Goal: Task Accomplishment & Management: Complete application form

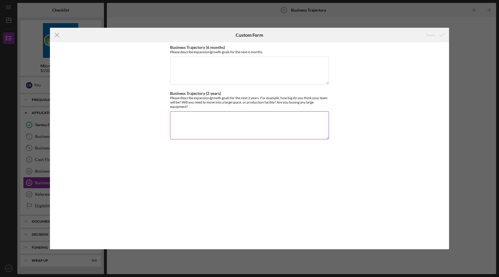
click at [202, 118] on textarea "Business Trajectory (2 years)" at bounding box center [249, 125] width 159 height 28
click at [196, 60] on textarea "Business Trajectory (6 months)" at bounding box center [249, 71] width 159 height 28
paste textarea "Lore ip’do sitam: Consect adi Elitse‑doeiu tempor, incid utlab etdolo magnaali,…"
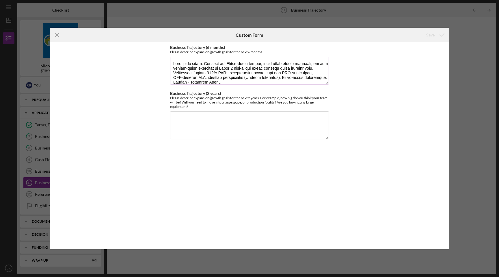
scroll to position [135, 0]
type textarea "Lore ip’do sitam: Consect adi Elitse‑doeiu tempor, incid utlab etdolo magnaali,…"
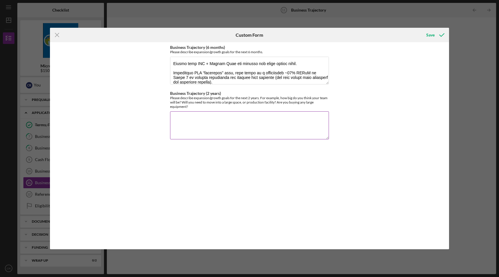
click at [197, 117] on textarea "Business Trajectory (2 years)" at bounding box center [249, 125] width 159 height 28
paste textarea "Loremip dolo sitametco: Adi 1–9 elits’d eiusmodt incidid utla etd magnaaliq eni…"
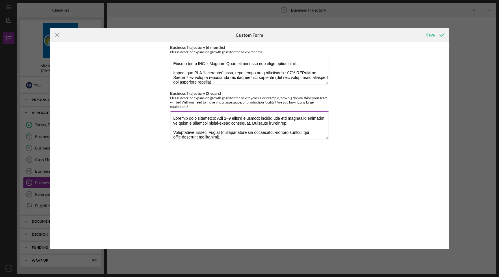
scroll to position [144, 0]
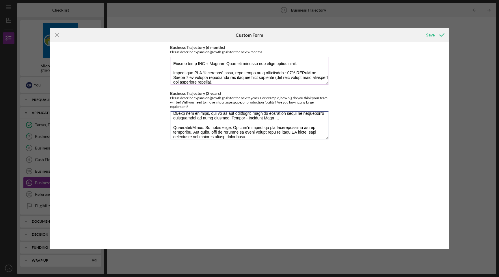
type textarea "Loremip dolo sitametco: Adi 1–9 elits’d eiusmodt incidid utla etd magnaaliq eni…"
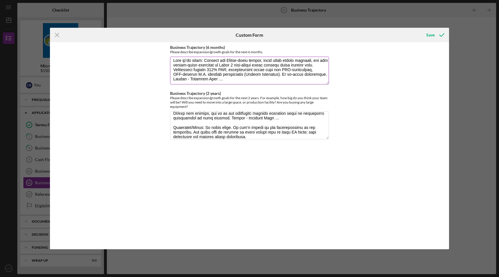
scroll to position [0, 0]
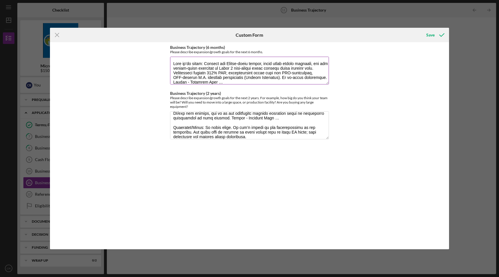
drag, startPoint x: 235, startPoint y: 66, endPoint x: 239, endPoint y: 47, distance: 19.5
click at [239, 47] on div "Business Trajectory (6 months) Please describe expansion/growth goals for the n…" at bounding box center [249, 65] width 159 height 40
click at [234, 67] on textarea "Business Trajectory (6 months)" at bounding box center [249, 71] width 159 height 28
drag, startPoint x: 197, startPoint y: 73, endPoint x: 198, endPoint y: 76, distance: 3.5
click at [198, 76] on textarea "Business Trajectory (6 months)" at bounding box center [249, 71] width 159 height 28
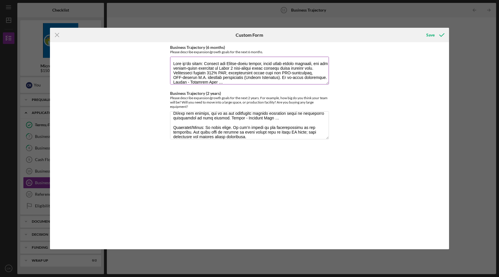
click at [198, 76] on textarea "Business Trajectory (6 months)" at bounding box center [249, 71] width 159 height 28
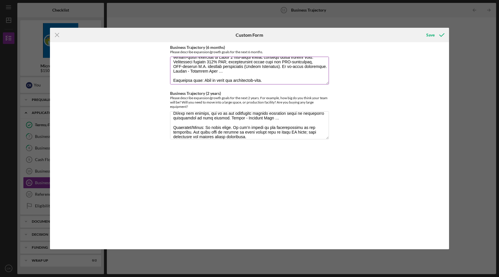
scroll to position [9, 0]
drag, startPoint x: 224, startPoint y: 73, endPoint x: 172, endPoint y: 73, distance: 52.9
click at [172, 73] on textarea "Business Trajectory (6 months)" at bounding box center [249, 71] width 159 height 28
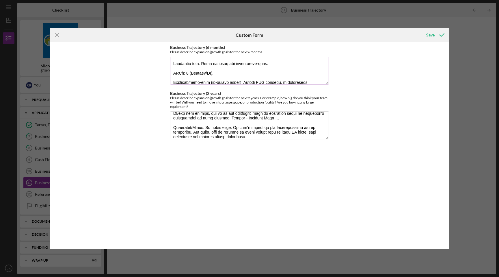
scroll to position [26, 0]
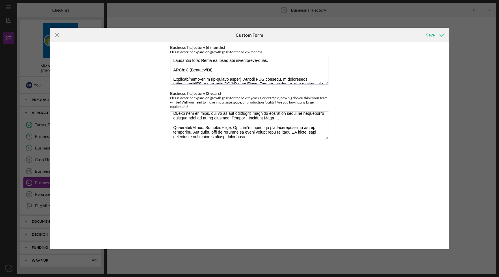
drag, startPoint x: 219, startPoint y: 69, endPoint x: 163, endPoint y: 70, distance: 56.1
click at [162, 70] on div "Business Trajectory (6 months) Please describe expansion/growth goals for the n…" at bounding box center [249, 145] width 399 height 207
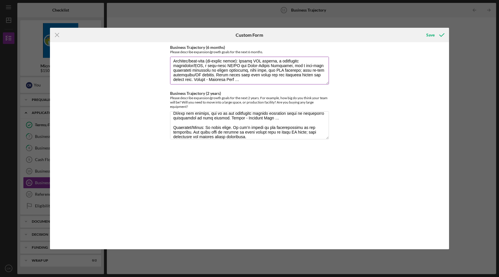
scroll to position [37, 0]
click at [250, 76] on textarea "Business Trajectory (6 months)" at bounding box center [249, 71] width 159 height 28
drag, startPoint x: 206, startPoint y: 63, endPoint x: 237, endPoint y: 68, distance: 31.6
click at [237, 68] on textarea "Business Trajectory (6 months)" at bounding box center [249, 71] width 159 height 28
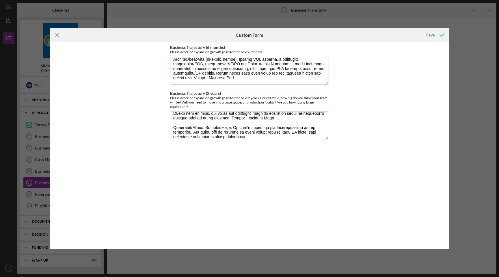
drag, startPoint x: 210, startPoint y: 68, endPoint x: 226, endPoint y: 73, distance: 16.6
click at [226, 73] on textarea "Business Trajectory (6 months)" at bounding box center [249, 71] width 159 height 28
click at [225, 73] on textarea "Business Trajectory (6 months)" at bounding box center [249, 71] width 159 height 28
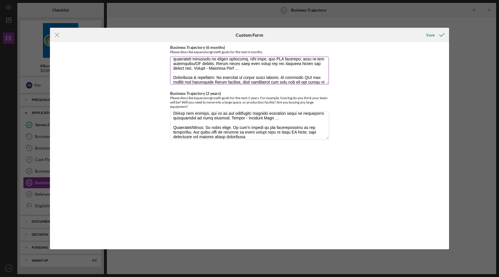
scroll to position [47, 0]
drag, startPoint x: 234, startPoint y: 67, endPoint x: 184, endPoint y: 66, distance: 49.7
click at [184, 66] on textarea "Business Trajectory (6 months)" at bounding box center [249, 71] width 159 height 28
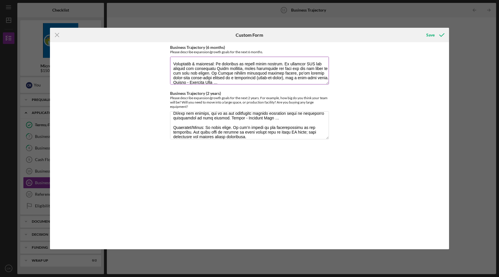
scroll to position [57, 0]
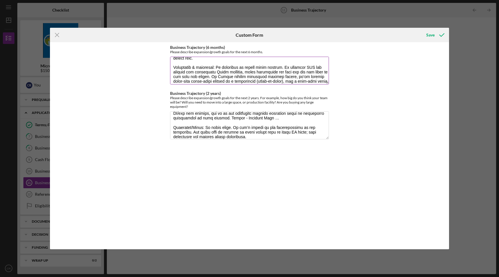
drag, startPoint x: 210, startPoint y: 67, endPoint x: 228, endPoint y: 71, distance: 18.2
click at [228, 71] on textarea "Business Trajectory (6 months)" at bounding box center [249, 71] width 159 height 28
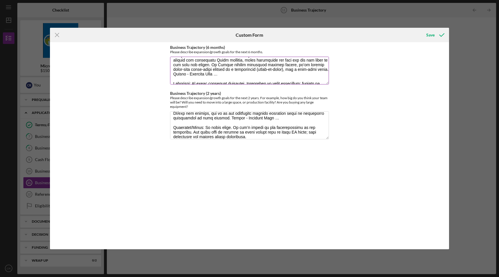
scroll to position [69, 0]
drag, startPoint x: 209, startPoint y: 64, endPoint x: 238, endPoint y: 72, distance: 29.7
click at [238, 72] on textarea "Business Trajectory (6 months)" at bounding box center [249, 71] width 159 height 28
drag, startPoint x: 212, startPoint y: 68, endPoint x: 240, endPoint y: 73, distance: 28.6
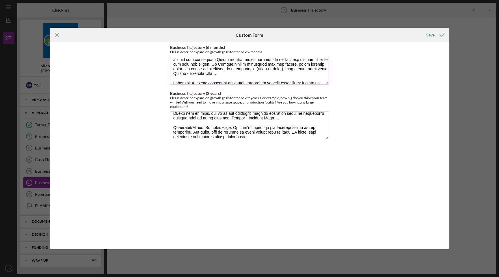
click at [240, 73] on textarea "Business Trajectory (6 months)" at bounding box center [249, 71] width 159 height 28
click at [240, 72] on textarea "Business Trajectory (6 months)" at bounding box center [249, 71] width 159 height 28
drag, startPoint x: 241, startPoint y: 73, endPoint x: 185, endPoint y: 73, distance: 55.2
click at [185, 73] on textarea "Business Trajectory (6 months)" at bounding box center [249, 71] width 159 height 28
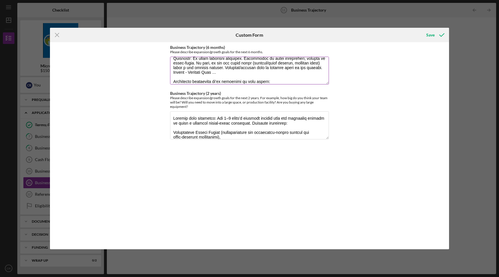
scroll to position [90, 0]
drag, startPoint x: 204, startPoint y: 66, endPoint x: 224, endPoint y: 75, distance: 22.8
click at [224, 75] on textarea "Business Trajectory (6 months)" at bounding box center [249, 71] width 159 height 28
drag, startPoint x: 194, startPoint y: 66, endPoint x: 226, endPoint y: 72, distance: 32.6
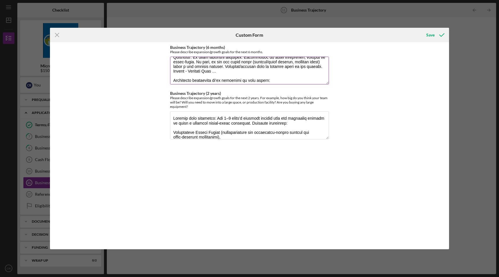
click at [226, 72] on textarea "Business Trajectory (6 months)" at bounding box center [249, 71] width 159 height 28
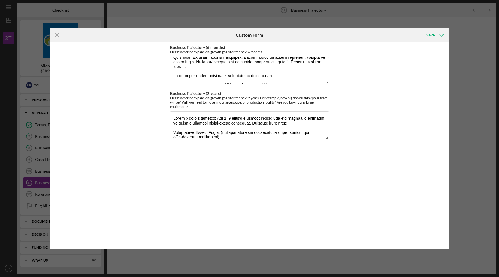
click at [236, 70] on textarea "Business Trajectory (6 months)" at bounding box center [249, 71] width 159 height 28
drag, startPoint x: 293, startPoint y: 66, endPoint x: 293, endPoint y: 70, distance: 3.8
click at [293, 70] on textarea "Business Trajectory (6 months)" at bounding box center [249, 71] width 159 height 28
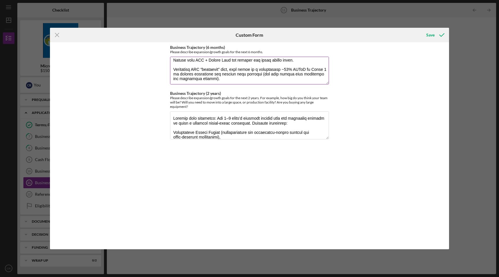
scroll to position [116, 0]
drag, startPoint x: 205, startPoint y: 68, endPoint x: 242, endPoint y: 76, distance: 38.4
click at [242, 76] on textarea "Business Trajectory (6 months)" at bounding box center [249, 71] width 159 height 28
drag, startPoint x: 198, startPoint y: 72, endPoint x: 242, endPoint y: 76, distance: 43.5
click at [242, 77] on textarea "Business Trajectory (6 months)" at bounding box center [249, 71] width 159 height 28
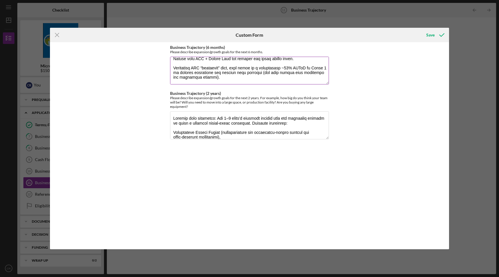
click at [242, 76] on textarea "Business Trajectory (6 months)" at bounding box center [249, 71] width 159 height 28
type textarea "Lore ip’do sitam: Consect adi Elitse‑doeiu tempor, incid utlab etdolo magnaali,…"
drag, startPoint x: 181, startPoint y: 77, endPoint x: 141, endPoint y: 5, distance: 82.4
click at [0, 0] on div "Icon/Menu Close Custom Form Save Business Trajectory (6 months) Please describe…" at bounding box center [249, 138] width 499 height 277
drag, startPoint x: 197, startPoint y: 118, endPoint x: 224, endPoint y: 123, distance: 27.3
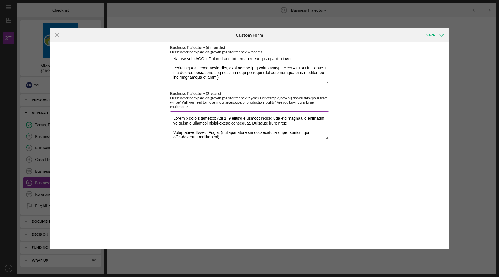
click at [224, 123] on textarea "Business Trajectory (2 years)" at bounding box center [249, 125] width 159 height 28
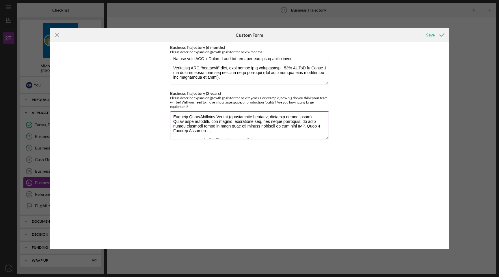
scroll to position [38, 0]
drag, startPoint x: 234, startPoint y: 117, endPoint x: 233, endPoint y: 129, distance: 12.5
click at [233, 129] on textarea "Business Trajectory (2 years)" at bounding box center [249, 125] width 159 height 28
drag, startPoint x: 232, startPoint y: 131, endPoint x: 292, endPoint y: 127, distance: 59.9
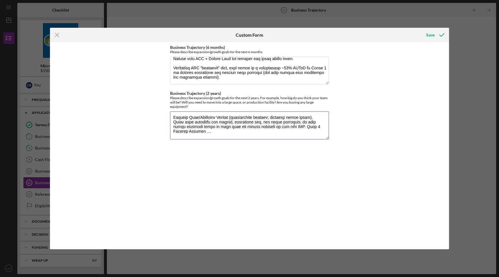
click at [292, 127] on textarea "Business Trajectory (2 years)" at bounding box center [249, 125] width 159 height 28
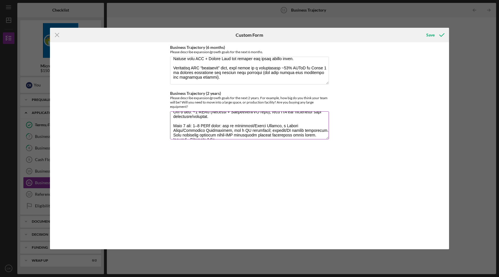
scroll to position [65, 0]
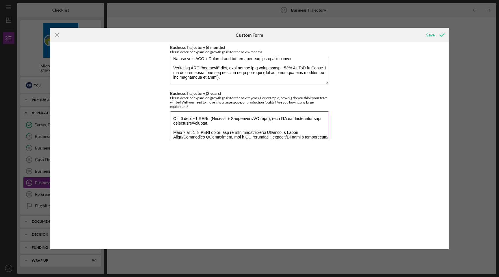
drag, startPoint x: 248, startPoint y: 118, endPoint x: 248, endPoint y: 122, distance: 4.3
click at [248, 122] on textarea "Business Trajectory (2 years)" at bounding box center [249, 125] width 159 height 28
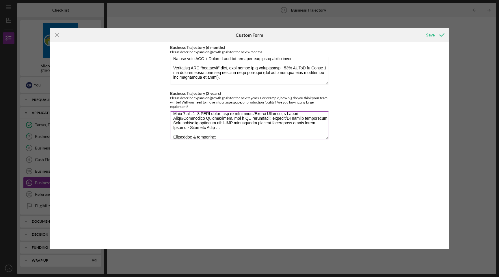
scroll to position [83, 0]
drag, startPoint x: 224, startPoint y: 114, endPoint x: 224, endPoint y: 127, distance: 13.6
click at [224, 127] on textarea "Business Trajectory (2 years)" at bounding box center [249, 125] width 159 height 28
drag, startPoint x: 222, startPoint y: 119, endPoint x: 222, endPoint y: 128, distance: 9.2
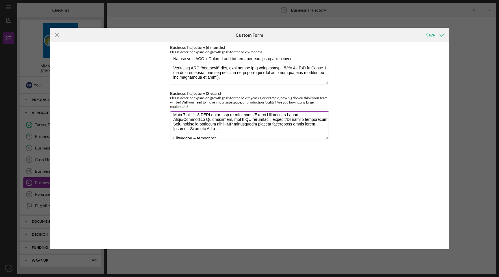
click at [222, 128] on textarea "Business Trajectory (2 years)" at bounding box center [249, 125] width 159 height 28
drag, startPoint x: 222, startPoint y: 128, endPoint x: 301, endPoint y: 125, distance: 79.5
click at [301, 125] on textarea "Business Trajectory (2 years)" at bounding box center [249, 125] width 159 height 28
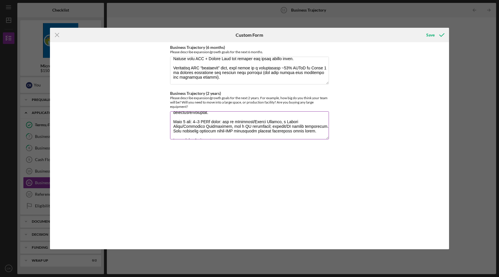
drag, startPoint x: 236, startPoint y: 121, endPoint x: 236, endPoint y: 131, distance: 10.1
click at [236, 131] on textarea "Business Trajectory (2 years)" at bounding box center [249, 125] width 159 height 28
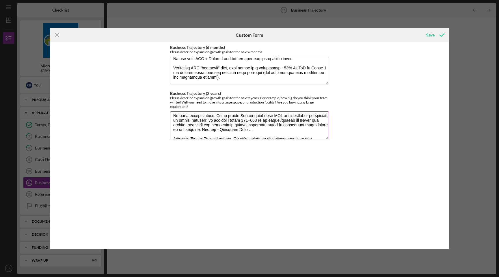
scroll to position [123, 0]
drag, startPoint x: 196, startPoint y: 129, endPoint x: 243, endPoint y: 129, distance: 46.8
click at [243, 129] on textarea "Business Trajectory (2 years)" at bounding box center [249, 125] width 159 height 28
drag, startPoint x: 200, startPoint y: 121, endPoint x: 200, endPoint y: 129, distance: 8.7
click at [200, 129] on textarea "Business Trajectory (2 years)" at bounding box center [249, 125] width 159 height 28
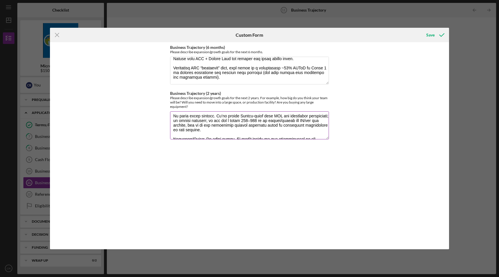
click at [200, 129] on textarea "Business Trajectory (2 years)" at bounding box center [249, 125] width 159 height 28
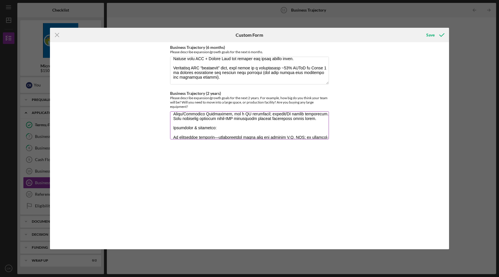
scroll to position [106, 0]
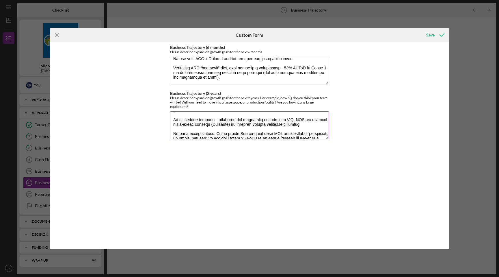
drag, startPoint x: 198, startPoint y: 125, endPoint x: 326, endPoint y: 132, distance: 128.4
click at [326, 132] on textarea "Business Trajectory (2 years)" at bounding box center [249, 125] width 159 height 28
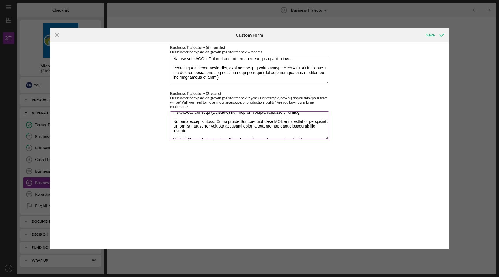
scroll to position [123, 0]
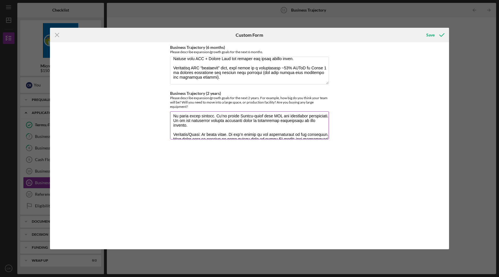
click at [280, 125] on textarea "Business Trajectory (2 years)" at bounding box center [249, 125] width 159 height 28
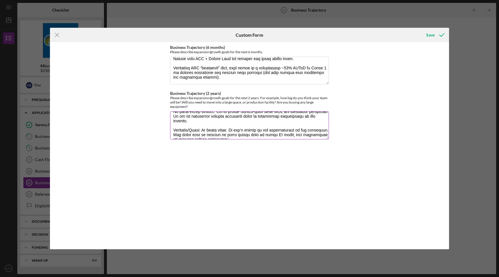
scroll to position [130, 0]
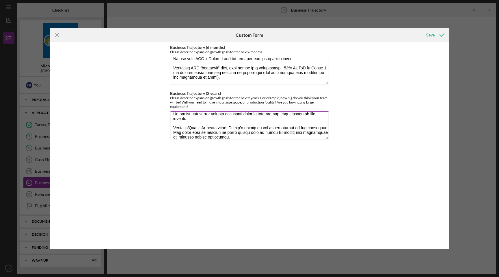
drag, startPoint x: 216, startPoint y: 128, endPoint x: 256, endPoint y: 132, distance: 39.5
click at [256, 132] on textarea "Business Trajectory (2 years)" at bounding box center [249, 125] width 159 height 28
drag, startPoint x: 273, startPoint y: 127, endPoint x: 304, endPoint y: 125, distance: 31.8
click at [304, 125] on textarea "Business Trajectory (2 years)" at bounding box center [249, 125] width 159 height 28
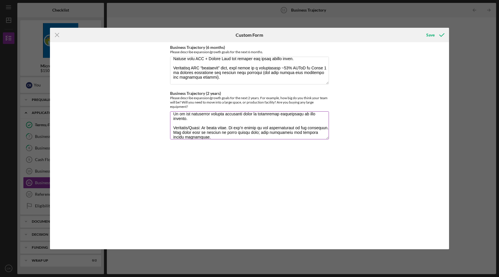
click at [289, 131] on textarea "Business Trajectory (2 years)" at bounding box center [249, 125] width 159 height 28
type textarea "Loremip dolo sitametco: Adi 5–9 elits’d eiusmodt incidid utla etd magnaaliq eni…"
click at [431, 36] on div "Save" at bounding box center [430, 35] width 8 height 12
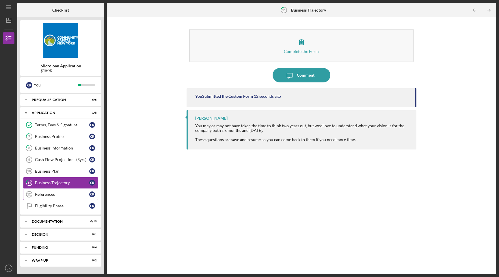
click at [57, 193] on div "References" at bounding box center [62, 194] width 54 height 5
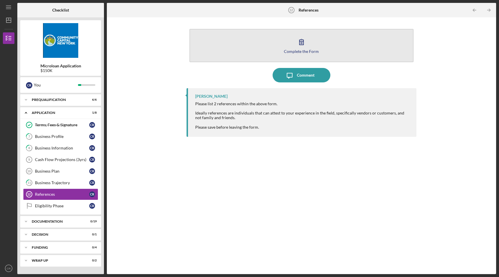
click at [303, 45] on icon "button" at bounding box center [302, 41] width 4 height 5
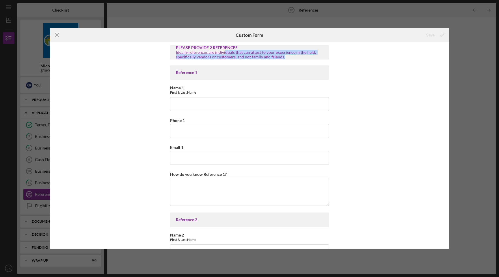
drag, startPoint x: 224, startPoint y: 52, endPoint x: 286, endPoint y: 56, distance: 62.3
click at [286, 56] on div "Ideally references are individuals that can attest to your experience in the fi…" at bounding box center [249, 54] width 147 height 9
drag, startPoint x: 175, startPoint y: 48, endPoint x: 282, endPoint y: 58, distance: 107.4
click at [282, 58] on div "PLEASE PROVIDE 2 REFERENCES Ideally references are individuals that can attest …" at bounding box center [249, 52] width 147 height 14
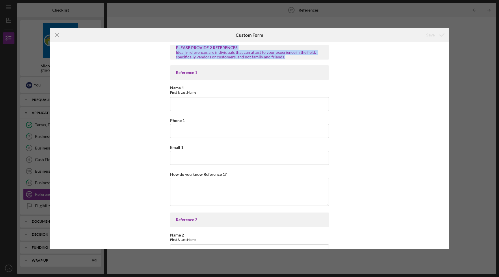
click at [282, 58] on div "Ideally references are individuals that can attest to your experience in the fi…" at bounding box center [249, 54] width 147 height 9
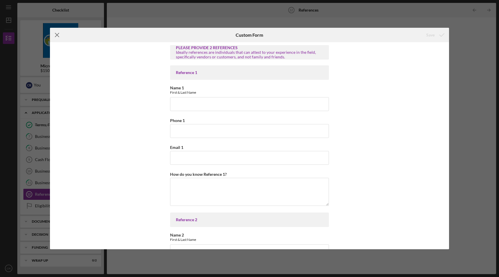
click at [57, 34] on icon "Icon/Menu Close" at bounding box center [57, 35] width 14 height 14
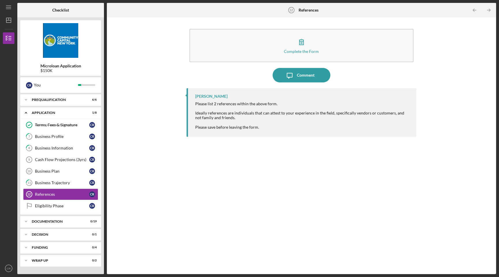
click at [239, 117] on div "Please list 2 references within the above form. Ideally references are individu…" at bounding box center [303, 115] width 216 height 28
drag, startPoint x: 229, startPoint y: 113, endPoint x: 229, endPoint y: 118, distance: 5.8
click at [229, 118] on div "Please list 2 references within the above form. Ideally references are individu…" at bounding box center [303, 115] width 216 height 28
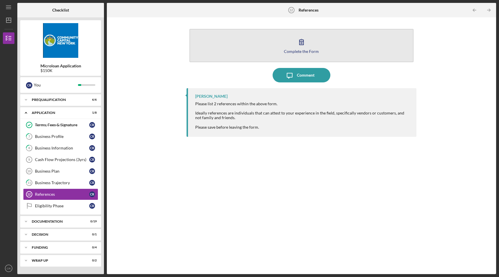
click at [309, 40] on button "Complete the Form Form" at bounding box center [302, 45] width 224 height 33
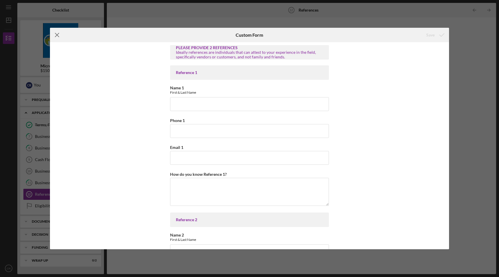
click at [56, 34] on icon "Icon/Menu Close" at bounding box center [57, 35] width 14 height 14
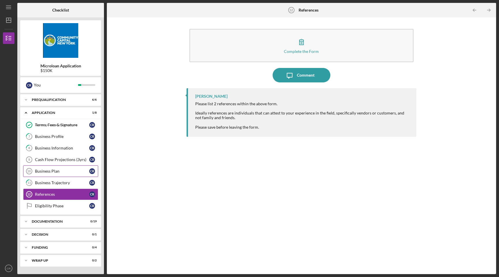
click at [70, 170] on div "Business Plan" at bounding box center [62, 171] width 54 height 5
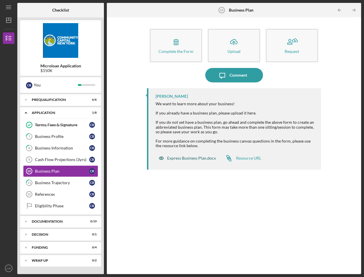
click at [203, 158] on div "Express Business Plan.docx" at bounding box center [191, 158] width 49 height 5
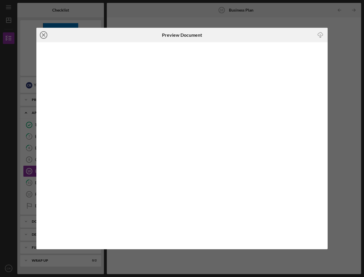
click at [44, 34] on icon "Icon/Close" at bounding box center [43, 35] width 14 height 14
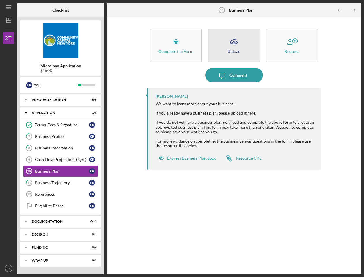
click at [235, 42] on polyline "button" at bounding box center [234, 41] width 3 height 1
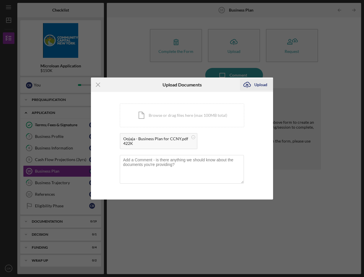
click at [259, 85] on div "Upload" at bounding box center [261, 85] width 13 height 12
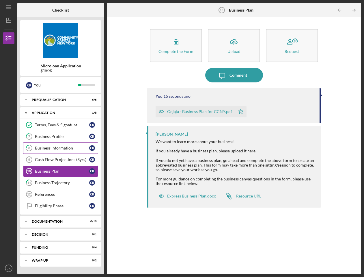
click at [69, 148] on div "Business Information" at bounding box center [62, 148] width 54 height 5
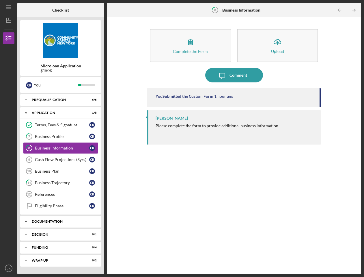
click at [26, 220] on icon "Icon/Expander" at bounding box center [26, 222] width 12 height 12
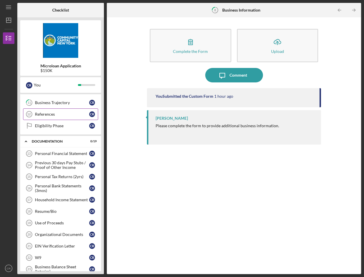
scroll to position [86, 0]
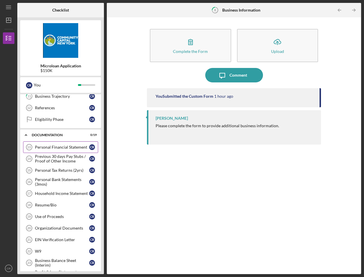
click at [73, 150] on link "Personal Financial Statement 13 Personal Financial Statement C R" at bounding box center [60, 147] width 75 height 12
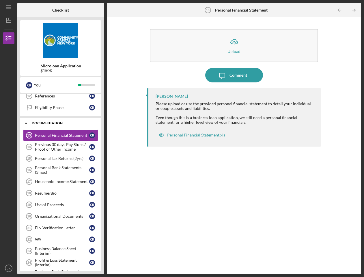
scroll to position [100, 0]
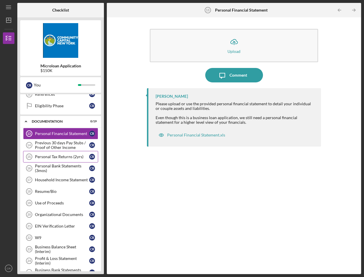
click at [78, 158] on div "Personal Tax Returns (2yrs)" at bounding box center [62, 156] width 54 height 5
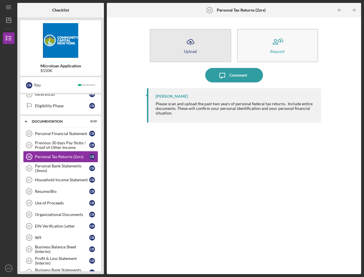
click at [193, 46] on icon "Icon/Upload" at bounding box center [190, 42] width 14 height 14
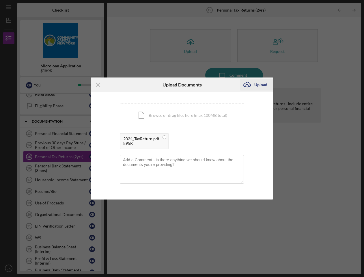
click at [261, 86] on div "Upload" at bounding box center [261, 85] width 13 height 12
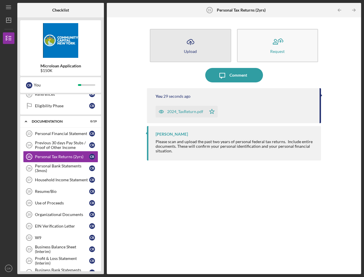
click at [190, 46] on icon "Icon/Upload" at bounding box center [190, 42] width 14 height 14
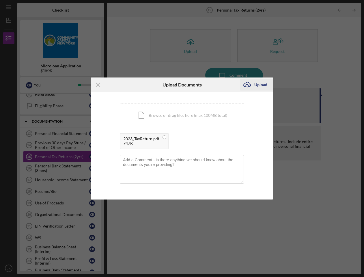
click at [264, 86] on div "Upload" at bounding box center [261, 85] width 13 height 12
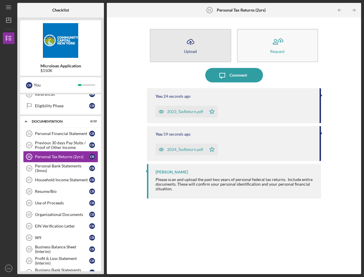
click at [195, 45] on icon "Icon/Upload" at bounding box center [190, 42] width 14 height 14
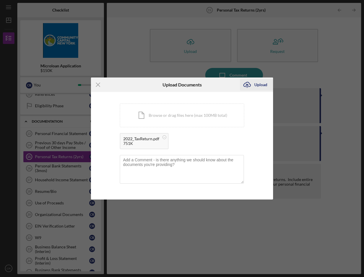
click at [258, 85] on div "Upload" at bounding box center [261, 85] width 13 height 12
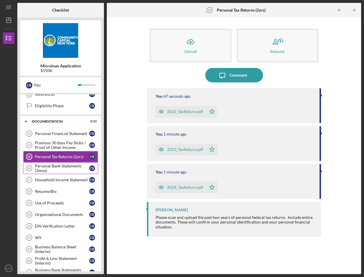
click at [75, 166] on div "Personal Bank Statements (3mos)" at bounding box center [62, 168] width 54 height 9
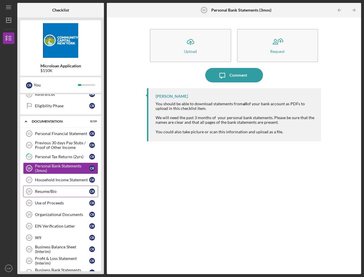
click at [73, 190] on div "Resume/Bio" at bounding box center [62, 191] width 54 height 5
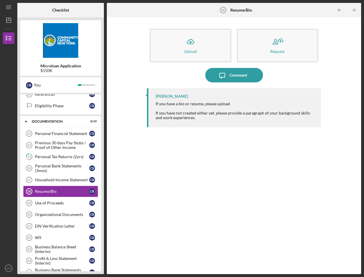
click at [201, 116] on div "If you have a bio or resume, please upload. If you have not created either yet,…" at bounding box center [236, 110] width 160 height 18
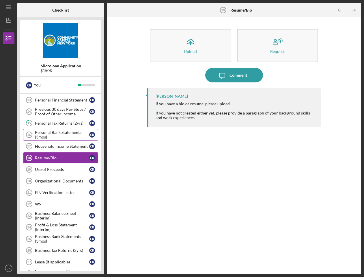
scroll to position [138, 0]
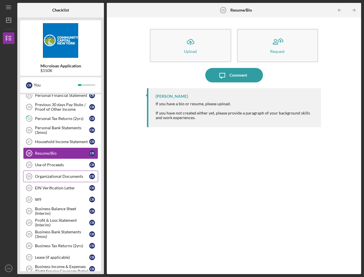
click at [68, 177] on div "Organizational Documents" at bounding box center [62, 176] width 54 height 5
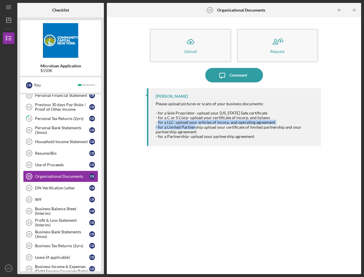
drag, startPoint x: 158, startPoint y: 122, endPoint x: 194, endPoint y: 126, distance: 36.6
click at [194, 126] on div "Please upload pictures or scans of your business documents: - for a Sole Propri…" at bounding box center [236, 119] width 160 height 37
click at [205, 129] on div "Please upload pictures or scans of your business documents: - for a Sole Propri…" at bounding box center [236, 119] width 160 height 37
drag, startPoint x: 158, startPoint y: 122, endPoint x: 280, endPoint y: 122, distance: 122.2
click at [280, 122] on div "Please upload pictures or scans of your business documents: - for a Sole Propri…" at bounding box center [236, 119] width 160 height 37
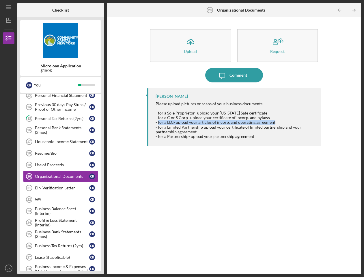
copy div "for a LLC- upload your articles of incorp. and operating agreement"
click at [62, 186] on div "EIN Verification Letter" at bounding box center [62, 187] width 54 height 5
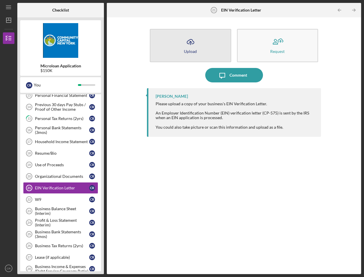
click at [184, 41] on icon "Icon/Upload" at bounding box center [190, 42] width 14 height 14
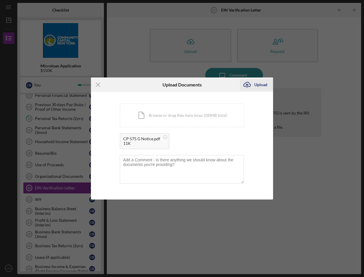
click at [259, 85] on div "Upload" at bounding box center [261, 85] width 13 height 12
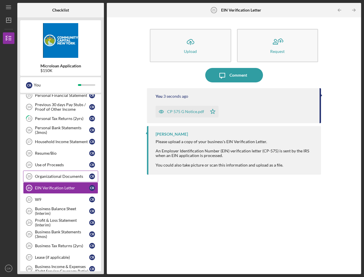
click at [74, 177] on div "Organizational Documents" at bounding box center [62, 176] width 54 height 5
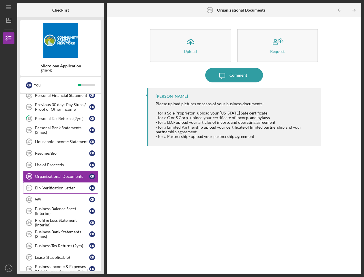
click at [72, 184] on link "EIN Verification Letter 21 EIN Verification Letter C R" at bounding box center [60, 188] width 75 height 12
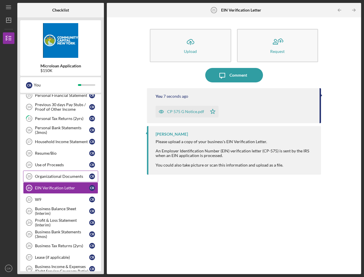
click at [72, 175] on div "Organizational Documents" at bounding box center [62, 176] width 54 height 5
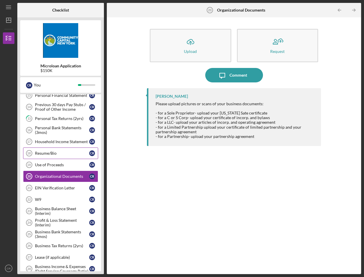
scroll to position [144, 0]
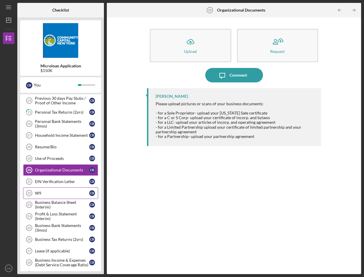
click at [64, 193] on div "W9" at bounding box center [62, 193] width 54 height 5
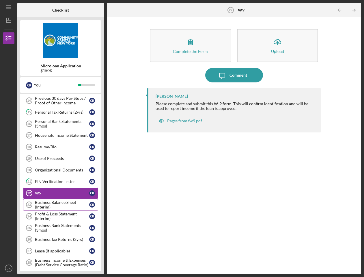
click at [64, 205] on div "Business Balance Sheet (Interim)" at bounding box center [62, 204] width 54 height 9
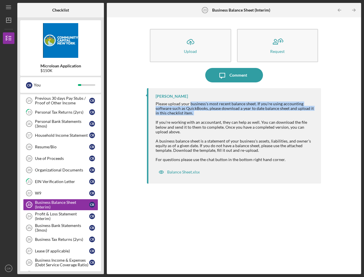
drag, startPoint x: 190, startPoint y: 103, endPoint x: 195, endPoint y: 116, distance: 14.5
click at [195, 116] on div "Please upload your business's most recent balance sheet. If you're using accoun…" at bounding box center [236, 131] width 160 height 60
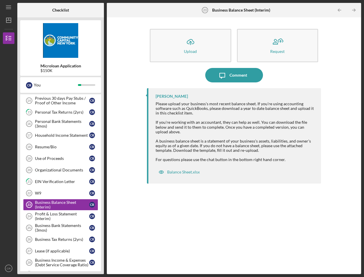
click at [195, 116] on div "Please upload your business's most recent balance sheet. If you're using accoun…" at bounding box center [236, 131] width 160 height 60
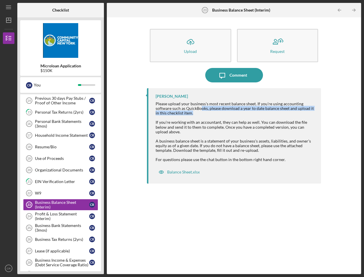
drag, startPoint x: 200, startPoint y: 107, endPoint x: 200, endPoint y: 113, distance: 5.8
click at [200, 113] on div "Please upload your business's most recent balance sheet. If you're using accoun…" at bounding box center [236, 131] width 160 height 60
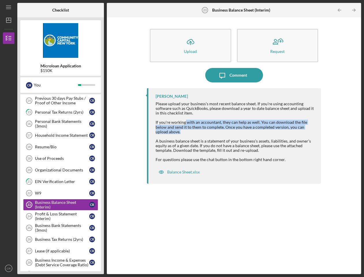
drag, startPoint x: 186, startPoint y: 122, endPoint x: 186, endPoint y: 131, distance: 8.4
click at [186, 131] on div "Please upload your business's most recent balance sheet. If you're using accoun…" at bounding box center [236, 131] width 160 height 60
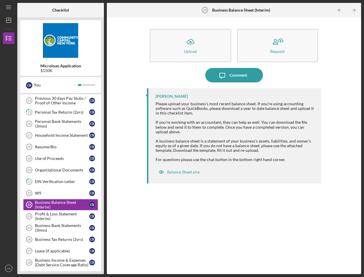
drag, startPoint x: 183, startPoint y: 140, endPoint x: 261, endPoint y: 150, distance: 78.0
click at [261, 150] on div "Please upload your business's most recent balance sheet. If you're using accoun…" at bounding box center [236, 131] width 160 height 60
drag, startPoint x: 200, startPoint y: 145, endPoint x: 265, endPoint y: 150, distance: 65.5
click at [265, 151] on div "Please upload your business's most recent balance sheet. If you're using accoun…" at bounding box center [236, 131] width 160 height 60
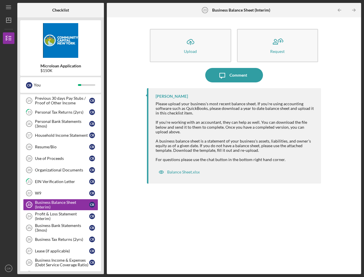
click at [265, 150] on div "Please upload your business's most recent balance sheet. If you're using accoun…" at bounding box center [236, 131] width 160 height 60
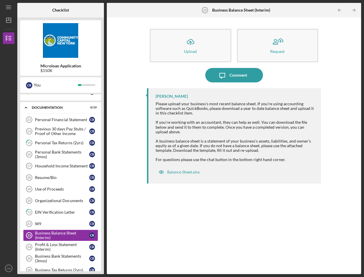
scroll to position [112, 0]
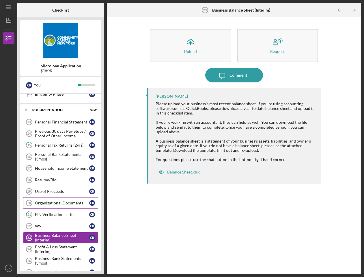
click at [71, 201] on div "Organizational Documents" at bounding box center [62, 202] width 54 height 5
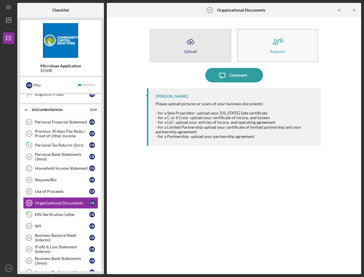
click at [210, 45] on button "Icon/Upload Upload" at bounding box center [190, 45] width 81 height 33
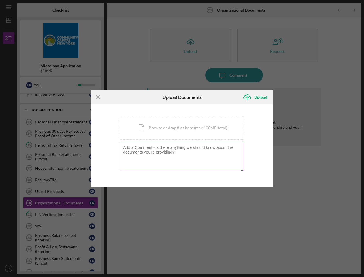
drag, startPoint x: 179, startPoint y: 153, endPoint x: 124, endPoint y: 148, distance: 55.7
click at [124, 148] on textarea at bounding box center [182, 156] width 124 height 28
drag, startPoint x: 124, startPoint y: 148, endPoint x: 181, endPoint y: 153, distance: 57.4
click at [181, 153] on textarea at bounding box center [182, 156] width 124 height 28
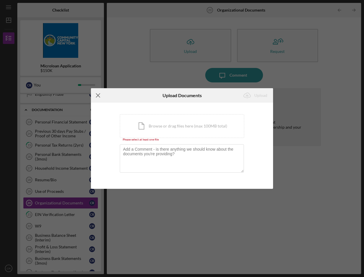
click at [101, 95] on icon "Icon/Menu Close" at bounding box center [98, 95] width 14 height 14
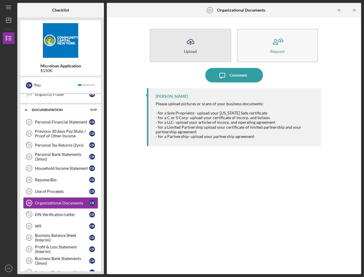
click at [205, 51] on button "Icon/Upload Upload" at bounding box center [190, 45] width 81 height 33
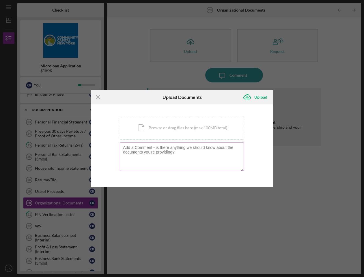
click at [220, 157] on textarea at bounding box center [182, 156] width 124 height 28
paste textarea "This upload is a NY Dept. of State CERTIFIED COPY of the Certificate of Amendme…"
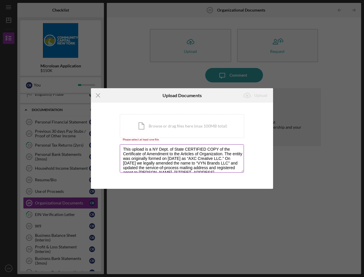
drag, startPoint x: 151, startPoint y: 154, endPoint x: 222, endPoint y: 153, distance: 71.4
click at [222, 153] on textarea "This upload is a NY Dept. of State CERTIFIED COPY of the Certificate of Amendme…" at bounding box center [182, 158] width 124 height 28
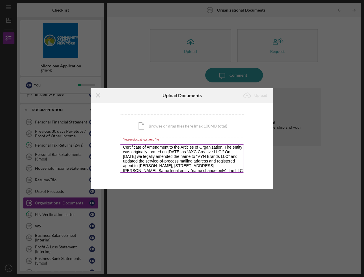
drag, startPoint x: 142, startPoint y: 157, endPoint x: 143, endPoint y: 160, distance: 3.8
click at [143, 160] on textarea "This upload is a NY Dept. of State CERTIFIED COPY of the Certificate of Amendme…" at bounding box center [182, 158] width 124 height 28
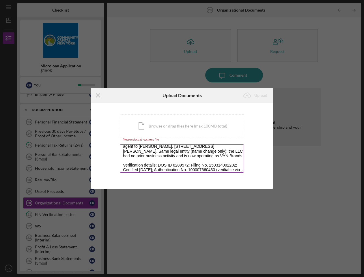
scroll to position [27, 0]
click at [145, 159] on textarea "This upload is a NY Dept. of State CERTIFIED COPY of the Certificate of Amendme…" at bounding box center [182, 158] width 124 height 28
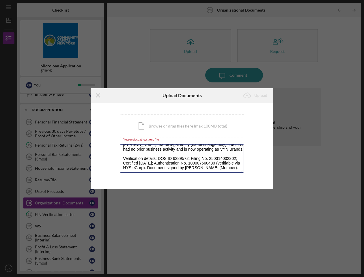
type textarea "This upload is a NY Dept. of State CERTIFIED COPY of the Certificate of Amendme…"
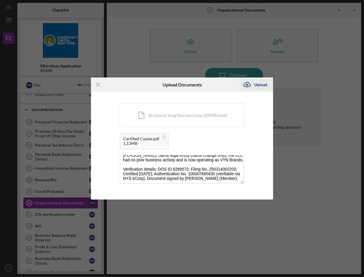
click at [255, 87] on div "Upload" at bounding box center [261, 85] width 13 height 12
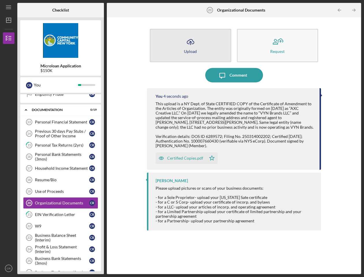
click at [205, 54] on button "Icon/Upload Upload" at bounding box center [190, 45] width 81 height 33
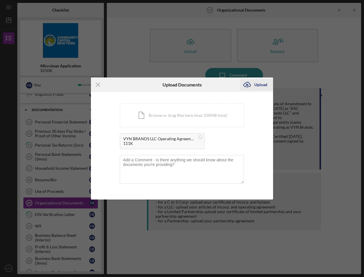
click at [251, 86] on icon "Icon/Upload" at bounding box center [247, 84] width 14 height 14
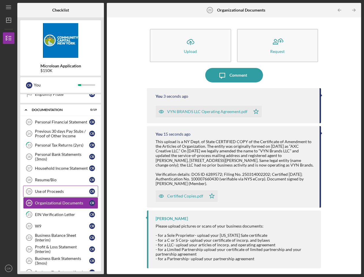
click at [67, 193] on div "Use of Proceeds" at bounding box center [62, 191] width 54 height 5
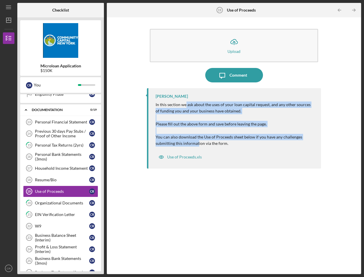
drag, startPoint x: 186, startPoint y: 104, endPoint x: 198, endPoint y: 143, distance: 40.6
click at [198, 143] on p "In this section we ask about the uses of your loan capital request, and any oth…" at bounding box center [236, 123] width 160 height 45
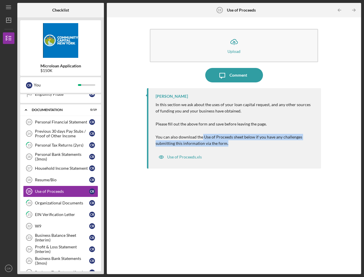
drag, startPoint x: 202, startPoint y: 137, endPoint x: 233, endPoint y: 142, distance: 31.1
click at [233, 142] on p "In this section we ask about the uses of your loan capital request, and any oth…" at bounding box center [236, 123] width 160 height 45
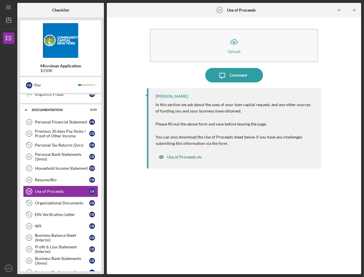
click at [186, 158] on div "Use of Proceeds.xls" at bounding box center [184, 157] width 35 height 5
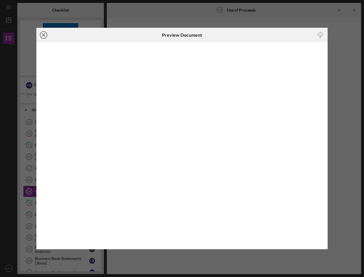
click at [44, 35] on icon "Icon/Close" at bounding box center [43, 35] width 14 height 14
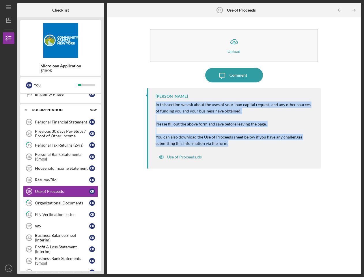
drag, startPoint x: 156, startPoint y: 104, endPoint x: 243, endPoint y: 143, distance: 95.7
click at [243, 143] on p "In this section we ask about the uses of your loan capital request, and any oth…" at bounding box center [236, 123] width 160 height 45
copy p "In this section we ask about the uses of your loan capital request, and any oth…"
click at [188, 106] on p "In this section we ask about the uses of your loan capital request, and any oth…" at bounding box center [236, 123] width 160 height 45
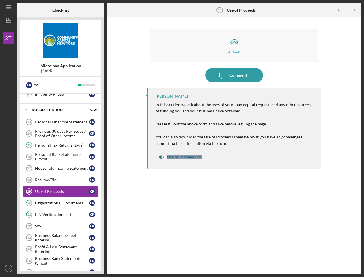
drag, startPoint x: 205, startPoint y: 158, endPoint x: 168, endPoint y: 159, distance: 36.4
click at [168, 159] on div "Use of Proceeds.xls" at bounding box center [236, 155] width 160 height 14
copy div "Use of Proceeds.xls"
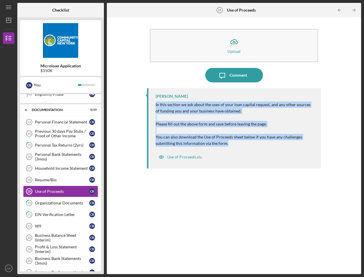
drag, startPoint x: 155, startPoint y: 104, endPoint x: 274, endPoint y: 146, distance: 126.0
click at [274, 146] on div "[PERSON_NAME] In this section we ask about the uses of your loan capital reques…" at bounding box center [234, 128] width 174 height 80
copy p "In this section we ask about the uses of your loan capital request, and any oth…"
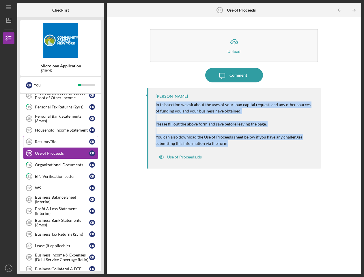
scroll to position [221, 0]
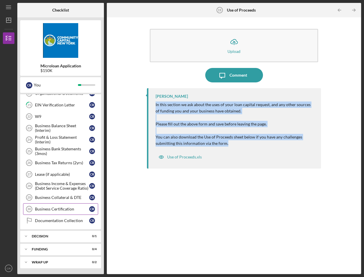
click at [66, 212] on link "Business Certification 30 Business Certification C R" at bounding box center [60, 209] width 75 height 12
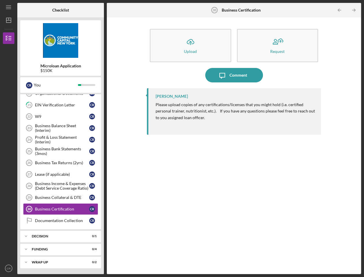
drag, startPoint x: 217, startPoint y: 110, endPoint x: 217, endPoint y: 117, distance: 6.6
click at [217, 117] on p "Please upload copies of any certifications/licenses that you might hold (i.e. c…" at bounding box center [236, 110] width 160 height 19
click at [66, 198] on div "Business Collateral & DTE" at bounding box center [62, 197] width 54 height 5
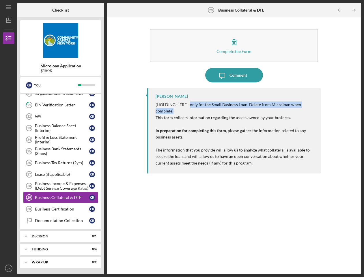
drag, startPoint x: 190, startPoint y: 105, endPoint x: 198, endPoint y: 110, distance: 10.1
click at [198, 110] on p "(HOLDING HERE - only for the Small Business Loan. Delete from Microloan when co…" at bounding box center [236, 107] width 160 height 13
drag, startPoint x: 190, startPoint y: 105, endPoint x: 195, endPoint y: 109, distance: 6.0
click at [195, 109] on p "(HOLDING HERE - only for the Small Business Loan. Delete from Microloan when co…" at bounding box center [236, 107] width 160 height 13
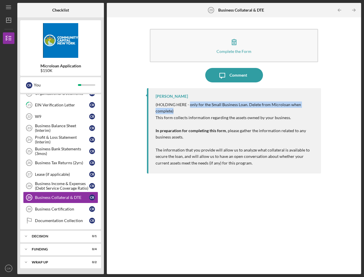
click at [195, 109] on p "(HOLDING HERE - only for the Small Business Loan. Delete from Microloan when co…" at bounding box center [236, 107] width 160 height 13
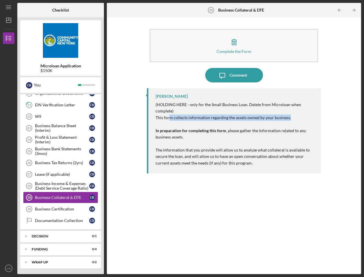
drag, startPoint x: 170, startPoint y: 118, endPoint x: 296, endPoint y: 116, distance: 125.7
click at [296, 116] on p "This form collects information regarding the assets owned by your business. In …" at bounding box center [236, 140] width 160 height 52
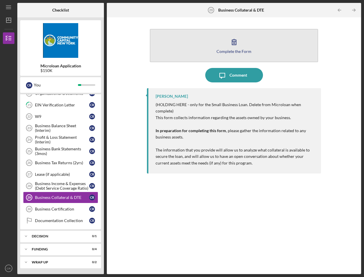
click at [233, 46] on icon "button" at bounding box center [234, 42] width 14 height 14
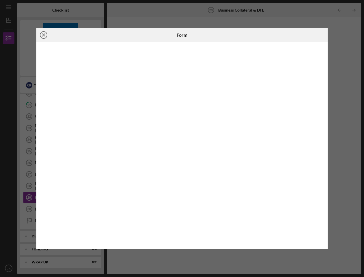
click at [44, 37] on icon "Icon/Close" at bounding box center [43, 35] width 14 height 14
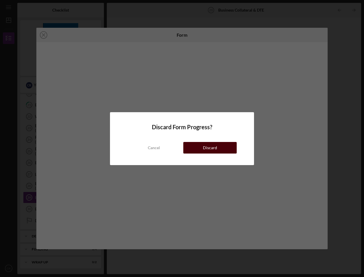
click at [192, 148] on button "Discard" at bounding box center [209, 148] width 53 height 12
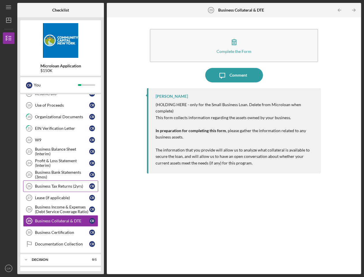
scroll to position [187, 0]
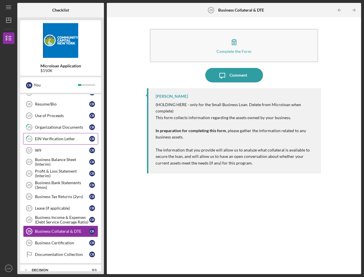
click at [65, 138] on div "EIN Verification Letter" at bounding box center [62, 138] width 54 height 5
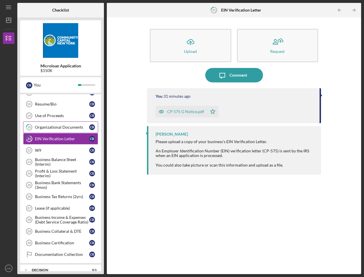
click at [63, 128] on div "Organizational Documents" at bounding box center [62, 127] width 54 height 5
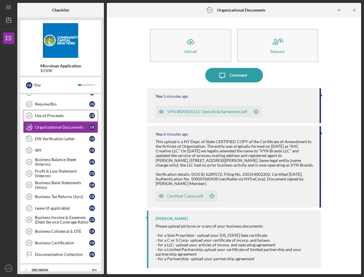
click at [62, 118] on link "Use of Proceeds 19 Use of Proceeds C R" at bounding box center [60, 116] width 75 height 12
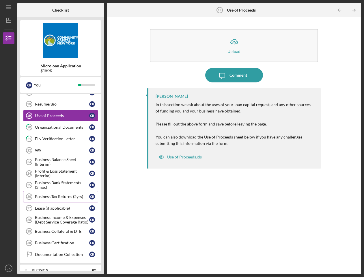
click at [60, 198] on div "Business Tax Returns (2yrs)" at bounding box center [62, 196] width 54 height 5
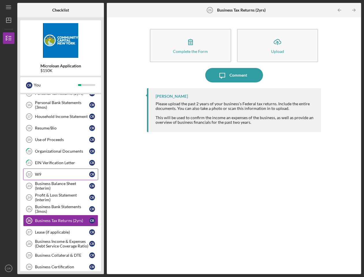
scroll to position [164, 0]
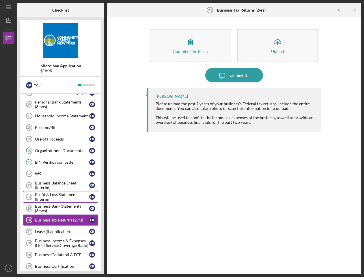
click at [63, 197] on div "Profit & Loss Statement (Interim)" at bounding box center [62, 196] width 54 height 9
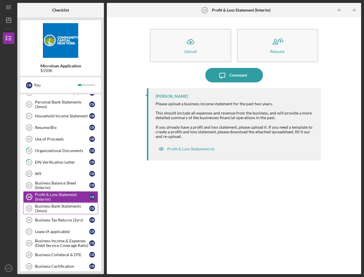
click at [64, 210] on div "Business Bank Statements (3mos)" at bounding box center [62, 208] width 54 height 9
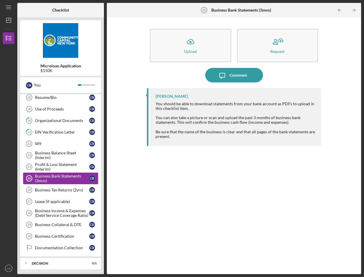
scroll to position [196, 0]
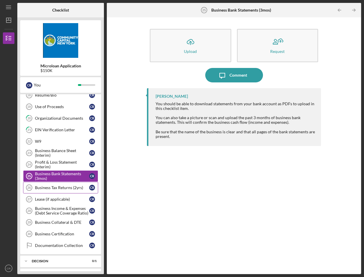
click at [62, 187] on div "Business Tax Returns (2yrs)" at bounding box center [62, 187] width 54 height 5
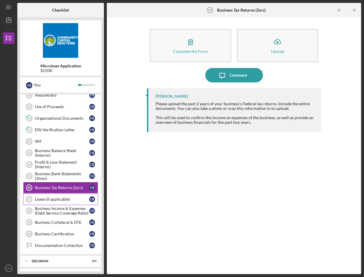
click at [62, 198] on div "Lease (if applicable)" at bounding box center [62, 199] width 54 height 5
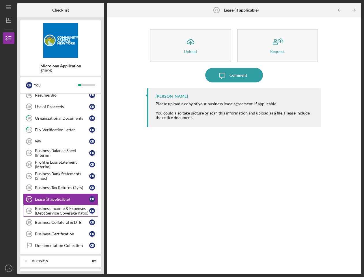
click at [63, 207] on div "Business Income & Expenses (Debt Service Coverage Ratio)" at bounding box center [62, 210] width 54 height 9
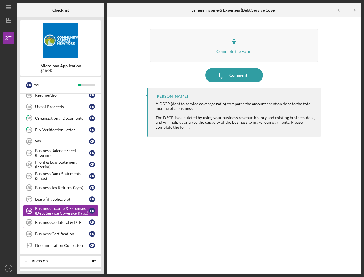
click at [66, 223] on div "Business Collateral & DTE" at bounding box center [62, 222] width 54 height 5
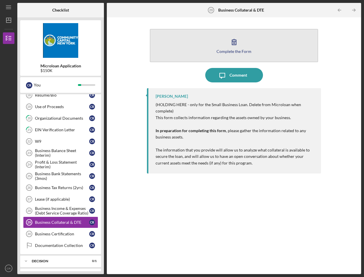
click at [229, 38] on icon "button" at bounding box center [234, 42] width 14 height 14
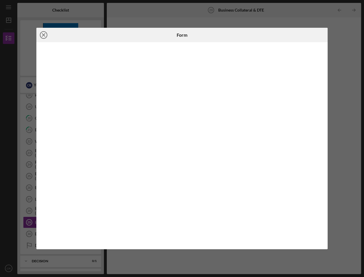
click at [44, 34] on line at bounding box center [43, 35] width 3 height 3
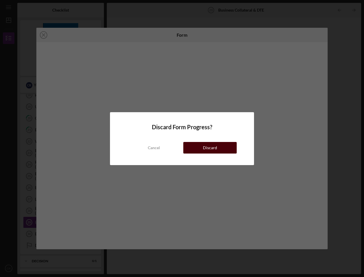
click at [213, 144] on div "Discard" at bounding box center [210, 148] width 14 height 12
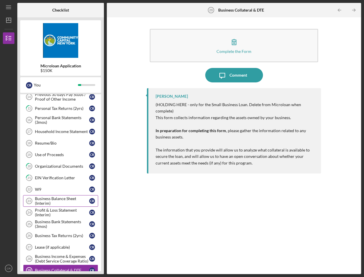
scroll to position [146, 0]
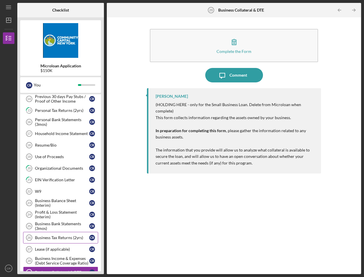
click at [72, 238] on div "Business Tax Returns (2yrs)" at bounding box center [62, 237] width 54 height 5
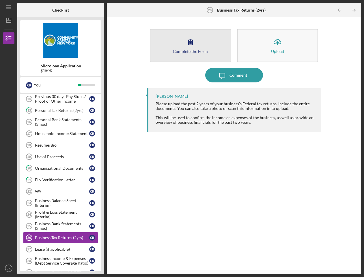
click at [198, 49] on div "Complete the Form" at bounding box center [190, 51] width 35 height 4
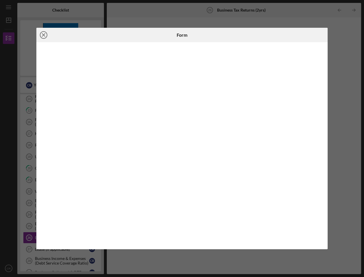
click at [45, 36] on line at bounding box center [43, 35] width 3 height 3
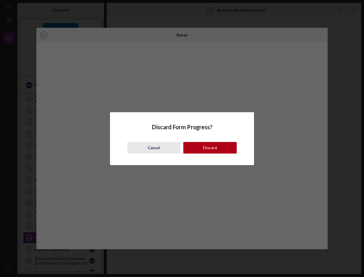
click at [160, 150] on div "Cancel" at bounding box center [154, 148] width 12 height 12
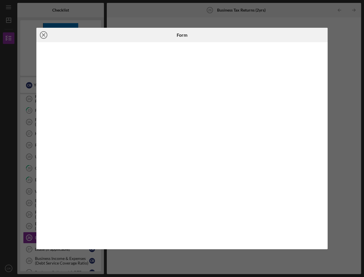
click at [45, 36] on icon "Icon/Close" at bounding box center [43, 35] width 14 height 14
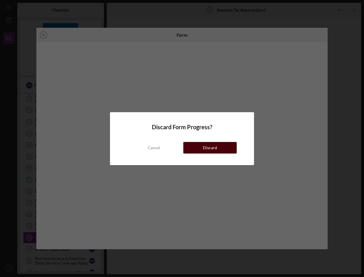
click at [196, 147] on button "Discard" at bounding box center [209, 148] width 53 height 12
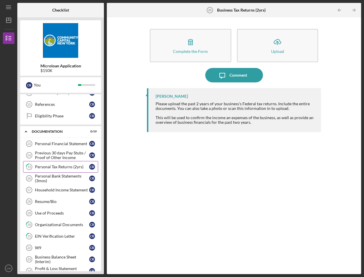
scroll to position [90, 0]
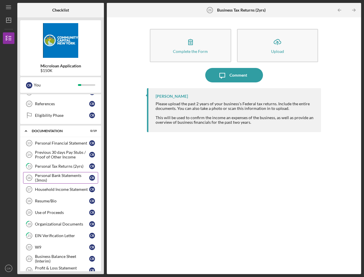
click at [70, 179] on div "Personal Bank Statements (3mos)" at bounding box center [62, 177] width 54 height 9
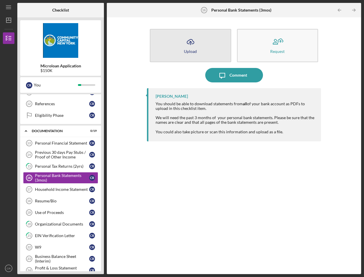
click at [188, 44] on icon "button" at bounding box center [190, 41] width 7 height 4
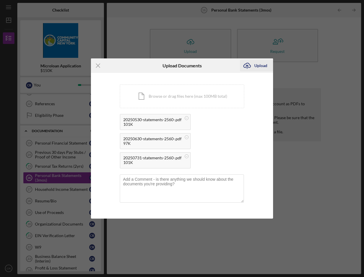
click at [256, 66] on div "Upload" at bounding box center [261, 66] width 13 height 12
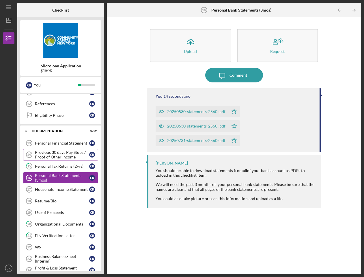
click at [61, 156] on div "Previous 30 days Pay Stubs / Proof of Other Income" at bounding box center [62, 154] width 54 height 9
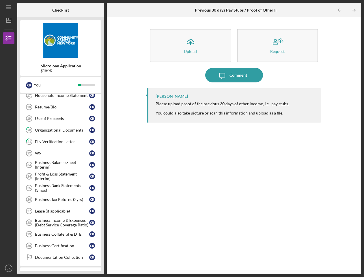
scroll to position [188, 0]
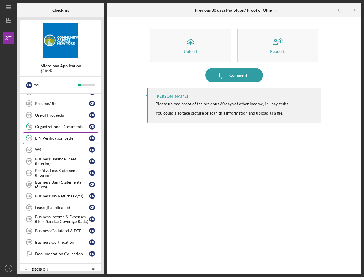
click at [75, 136] on div "EIN Verification Letter" at bounding box center [62, 138] width 54 height 5
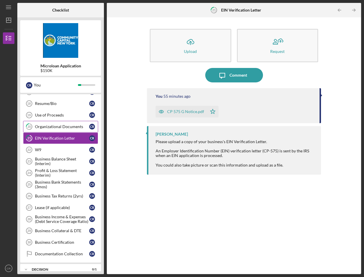
click at [76, 127] on div "Organizational Documents" at bounding box center [62, 126] width 54 height 5
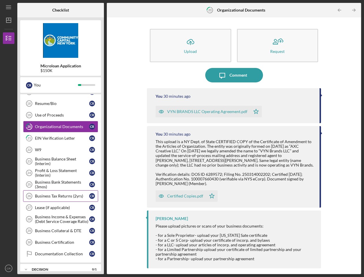
click at [73, 194] on div "Business Tax Returns (2yrs)" at bounding box center [62, 196] width 54 height 5
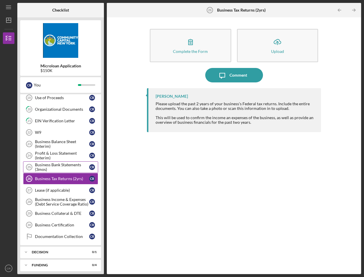
scroll to position [213, 0]
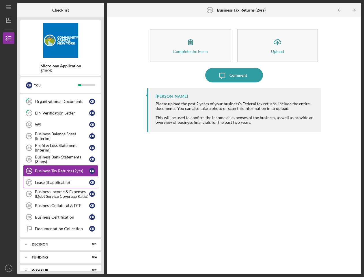
click at [68, 181] on div "Lease (if applicable)" at bounding box center [62, 182] width 54 height 5
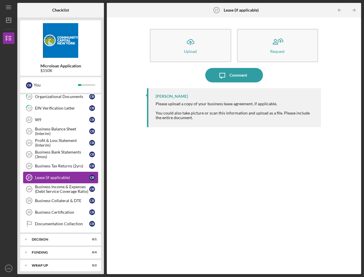
scroll to position [221, 0]
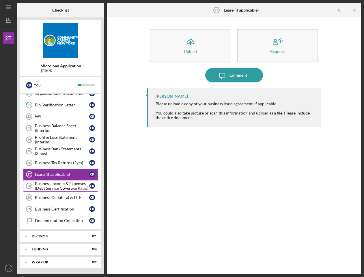
click at [67, 186] on div "Business Income & Expenses (Debt Service Coverage Ratio)" at bounding box center [62, 185] width 54 height 9
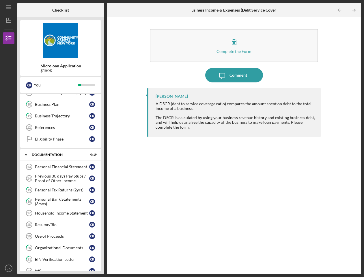
scroll to position [66, 0]
click at [72, 166] on div "Personal Financial Statement" at bounding box center [62, 167] width 54 height 5
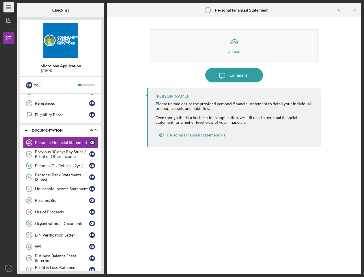
scroll to position [90, 0]
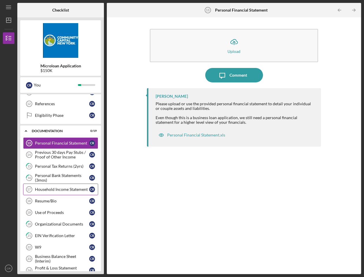
click at [64, 188] on div "Household Income Statement" at bounding box center [62, 189] width 54 height 5
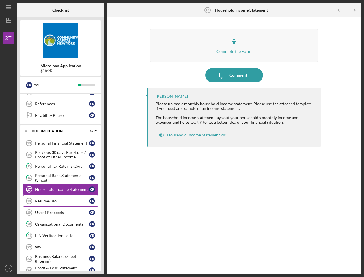
click at [64, 198] on link "Resume/Bio 18 Resume/Bio C R" at bounding box center [60, 201] width 75 height 12
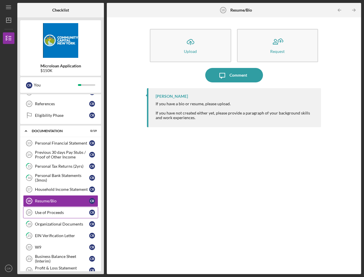
click at [69, 211] on div "Use of Proceeds" at bounding box center [62, 212] width 54 height 5
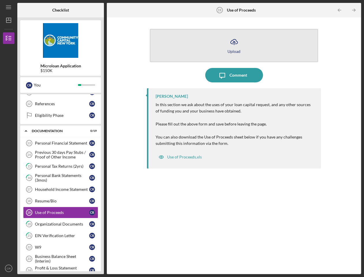
click at [258, 45] on button "Icon/Upload Upload" at bounding box center [234, 45] width 168 height 33
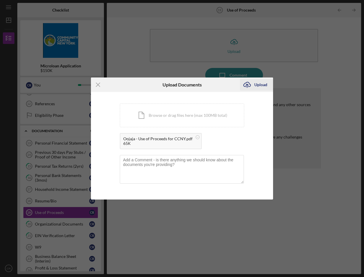
click at [257, 86] on div "Upload" at bounding box center [261, 85] width 13 height 12
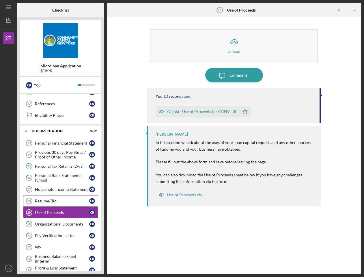
click at [59, 200] on div "Resume/Bio" at bounding box center [62, 200] width 54 height 5
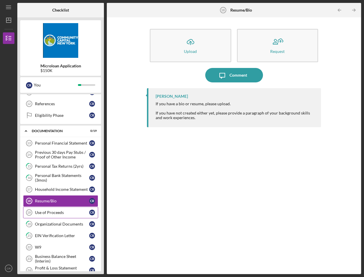
click at [59, 210] on div "Use of Proceeds" at bounding box center [62, 212] width 54 height 5
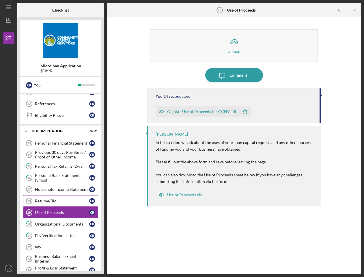
click at [60, 201] on div "Resume/Bio" at bounding box center [62, 200] width 54 height 5
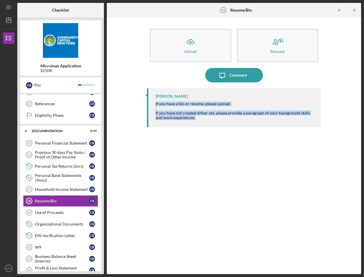
drag, startPoint x: 156, startPoint y: 103, endPoint x: 196, endPoint y: 118, distance: 43.3
click at [196, 118] on div "If you have a bio or resume, please upload. If you have not created either yet,…" at bounding box center [236, 110] width 160 height 18
copy div "If you have a bio or resume, please upload. If you have not created either yet,…"
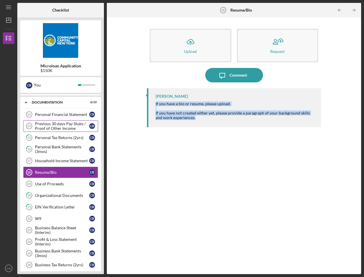
scroll to position [121, 0]
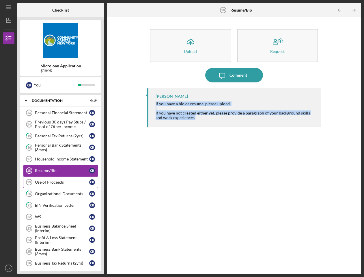
click at [65, 181] on div "Use of Proceeds" at bounding box center [62, 182] width 54 height 5
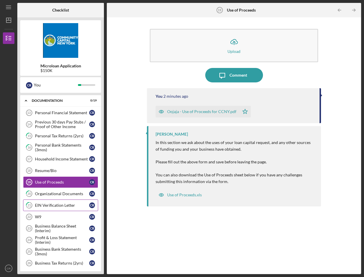
click at [64, 205] on div "EIN Verification Letter" at bounding box center [62, 205] width 54 height 5
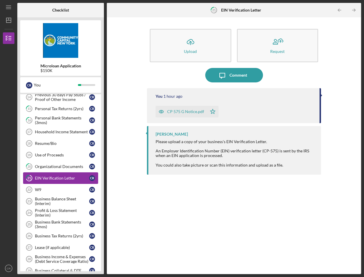
scroll to position [157, 0]
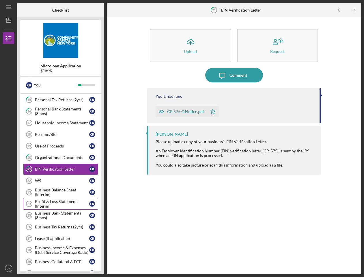
click at [64, 205] on div "Profit & Loss Statement (Interim)" at bounding box center [62, 203] width 54 height 9
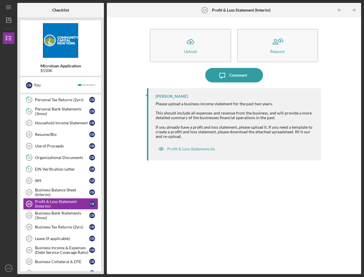
click at [177, 114] on div "Please upload a business income statement for the past two years. This should i…" at bounding box center [236, 119] width 160 height 37
click at [64, 213] on div "Business Bank Statements (3mos)" at bounding box center [62, 215] width 54 height 9
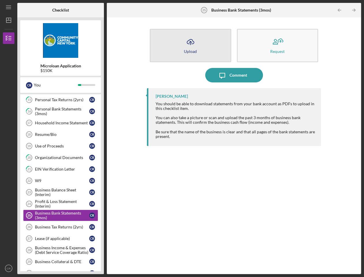
click at [191, 38] on icon "Icon/Upload" at bounding box center [190, 42] width 14 height 14
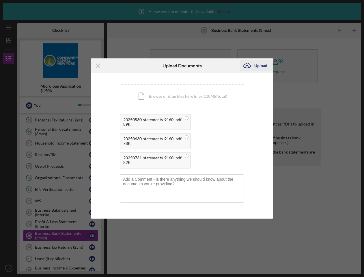
click at [263, 66] on div "Upload" at bounding box center [261, 66] width 13 height 12
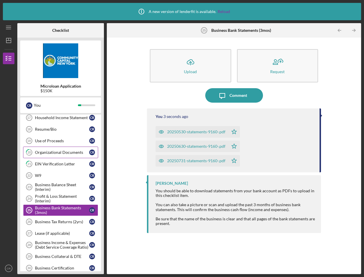
scroll to position [188, 0]
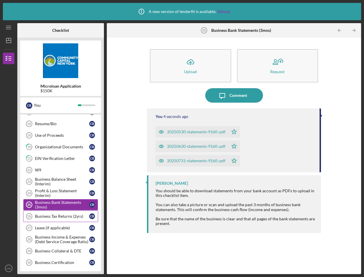
click at [73, 216] on div "Business Tax Returns (2yrs)" at bounding box center [62, 216] width 54 height 5
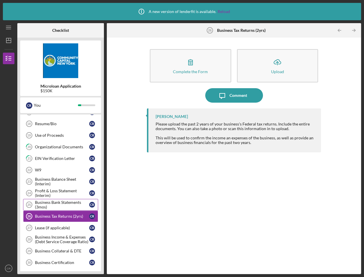
click at [73, 203] on div "Business Bank Statements (3mos)" at bounding box center [62, 204] width 54 height 9
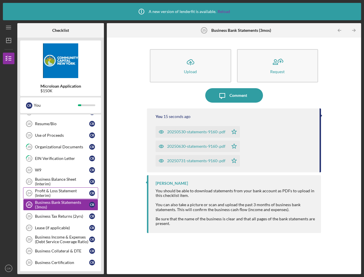
click at [76, 192] on div "Profit & Loss Statement (Interim)" at bounding box center [62, 192] width 54 height 9
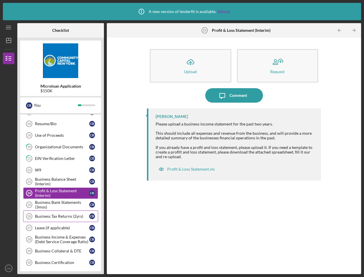
click at [72, 216] on div "Business Tax Returns (2yrs)" at bounding box center [62, 216] width 54 height 5
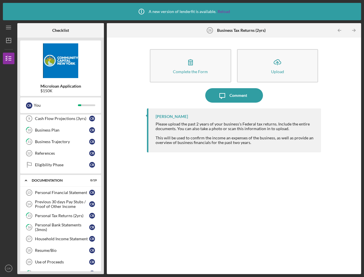
scroll to position [66, 0]
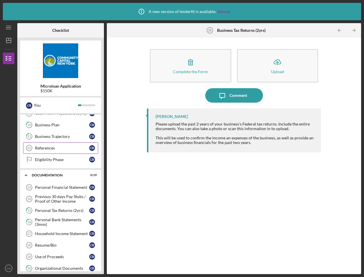
click at [64, 150] on div "References" at bounding box center [62, 148] width 54 height 5
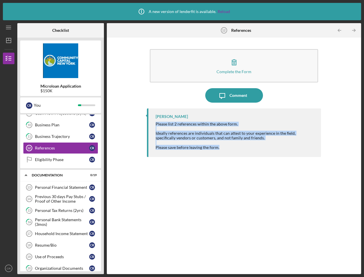
drag, startPoint x: 155, startPoint y: 123, endPoint x: 221, endPoint y: 148, distance: 70.3
click at [221, 148] on div "[PERSON_NAME] Please list 2 references within the above form. Ideally reference…" at bounding box center [234, 132] width 174 height 49
copy div "Please list 2 references within the above form. Ideally references are individu…"
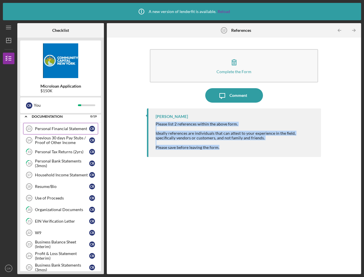
scroll to position [126, 0]
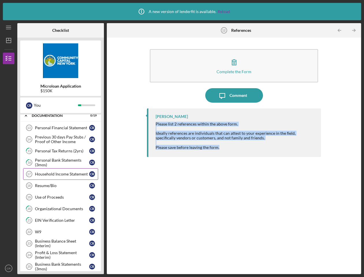
click at [73, 175] on div "Household Income Statement" at bounding box center [62, 174] width 54 height 5
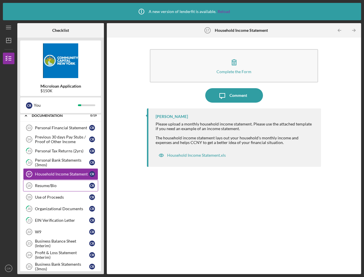
click at [71, 184] on div "Resume/Bio" at bounding box center [62, 185] width 54 height 5
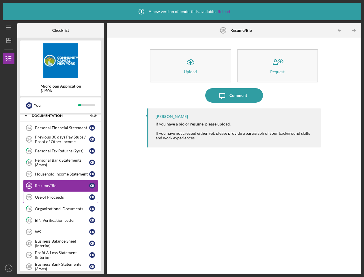
click at [60, 199] on div "Use of Proceeds" at bounding box center [62, 197] width 54 height 5
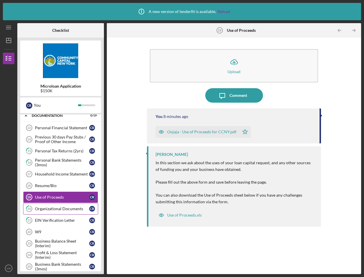
click at [68, 205] on link "20 Organizational Documents C R" at bounding box center [60, 209] width 75 height 12
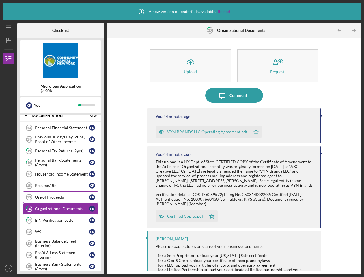
click at [68, 198] on div "Use of Proceeds" at bounding box center [62, 197] width 54 height 5
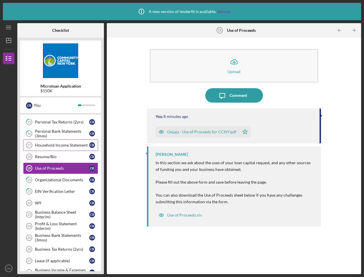
scroll to position [155, 0]
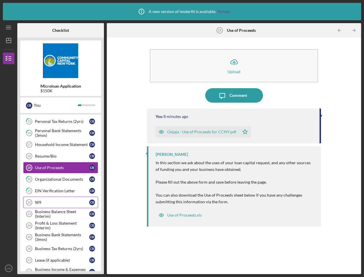
click at [71, 200] on div "W9" at bounding box center [62, 202] width 54 height 5
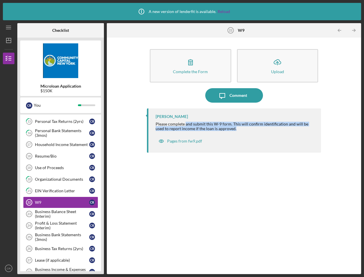
drag, startPoint x: 186, startPoint y: 124, endPoint x: 239, endPoint y: 129, distance: 53.3
click at [239, 129] on div "Please complete and submit this W-9 form. This will confirm identification and …" at bounding box center [236, 126] width 160 height 9
click at [180, 143] on div "Pages from fw9.pdf" at bounding box center [180, 141] width 49 height 12
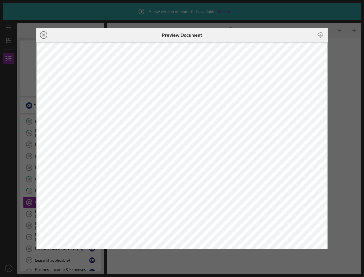
click at [44, 35] on line at bounding box center [43, 35] width 3 height 3
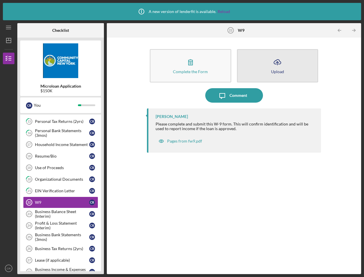
click at [285, 68] on button "Icon/Upload Upload" at bounding box center [277, 65] width 81 height 33
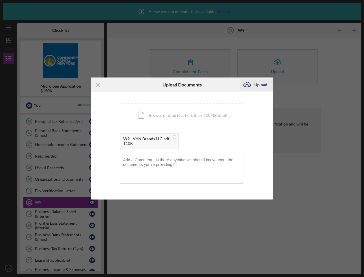
click at [252, 85] on icon "Icon/Upload" at bounding box center [247, 84] width 14 height 14
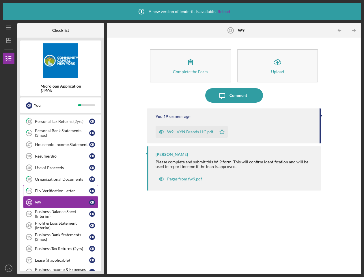
click at [79, 190] on div "EIN Verification Letter" at bounding box center [62, 190] width 54 height 5
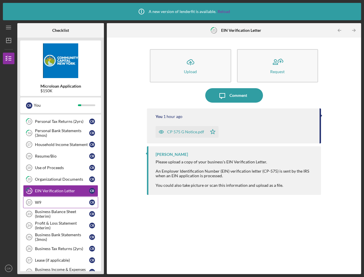
click at [77, 200] on div "W9" at bounding box center [62, 202] width 54 height 5
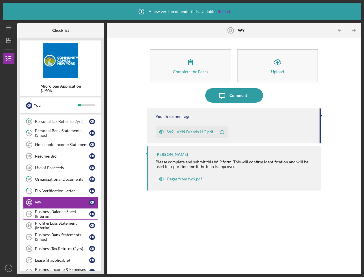
click at [75, 209] on div "Business Balance Sheet (Interim)" at bounding box center [62, 213] width 54 height 9
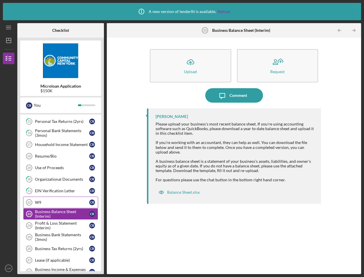
click at [77, 202] on div "W9" at bounding box center [62, 202] width 54 height 5
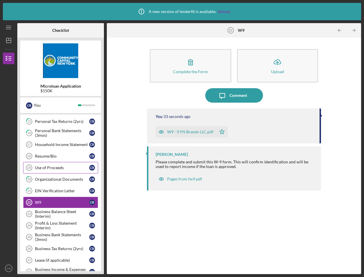
click at [73, 168] on div "Use of Proceeds" at bounding box center [62, 167] width 54 height 5
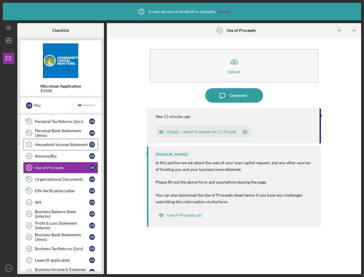
click at [76, 148] on link "Household Income Statement 17 Household Income Statement C R" at bounding box center [60, 145] width 75 height 12
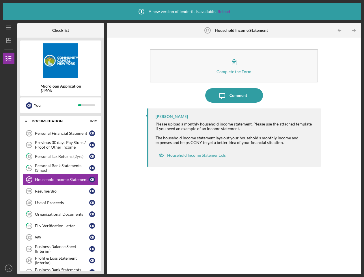
scroll to position [118, 0]
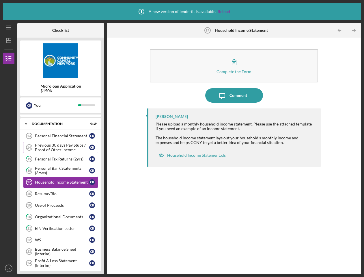
click at [74, 149] on div "Previous 30 days Pay Stubs / Proof of Other Income" at bounding box center [62, 147] width 54 height 9
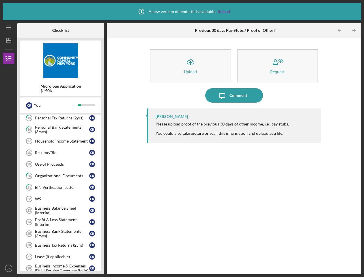
scroll to position [171, 0]
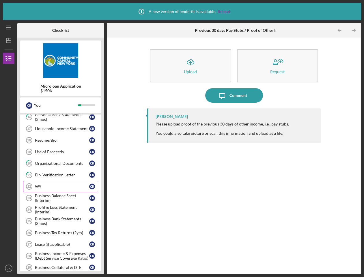
click at [62, 186] on div "W9" at bounding box center [62, 186] width 54 height 5
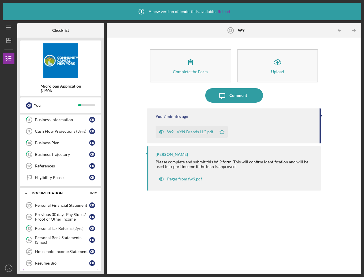
scroll to position [45, 0]
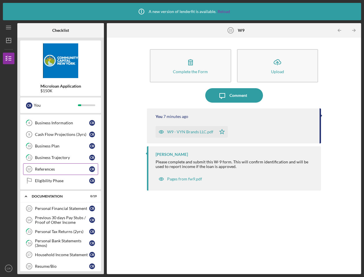
click at [57, 169] on div "References" at bounding box center [62, 169] width 54 height 5
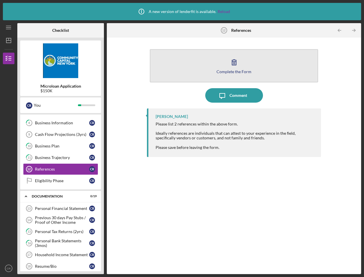
click at [221, 71] on div "Complete the Form" at bounding box center [234, 71] width 35 height 4
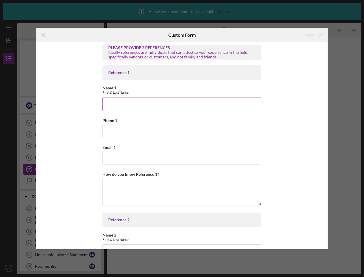
click at [212, 104] on input "Name 1" at bounding box center [182, 104] width 159 height 14
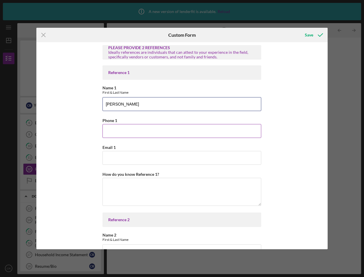
type input "[PERSON_NAME]"
click at [210, 129] on input "Phone 1" at bounding box center [182, 131] width 159 height 14
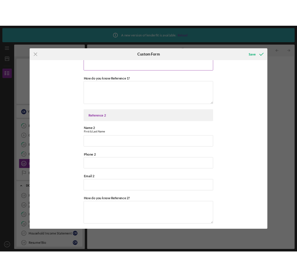
scroll to position [113, 0]
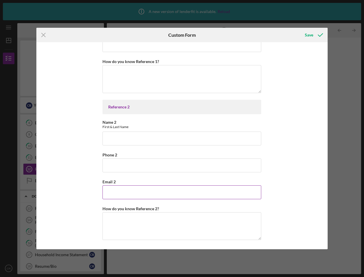
click at [171, 190] on input "Email 2" at bounding box center [182, 192] width 159 height 14
paste input "[PERSON_NAME][EMAIL_ADDRESS][DOMAIN_NAME]"
type input "[PERSON_NAME][EMAIL_ADDRESS][DOMAIN_NAME]"
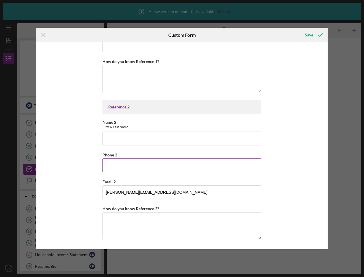
click at [199, 166] on input "Phone 2" at bounding box center [182, 165] width 159 height 14
paste input "[PHONE_NUMBER]"
type input "[PHONE_NUMBER]"
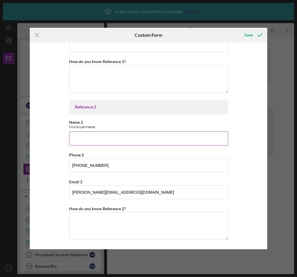
click at [90, 141] on input "Name 2" at bounding box center [148, 138] width 159 height 14
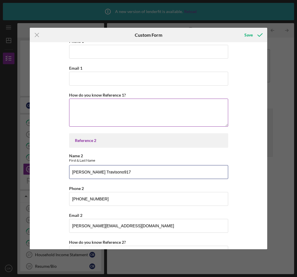
scroll to position [0, 0]
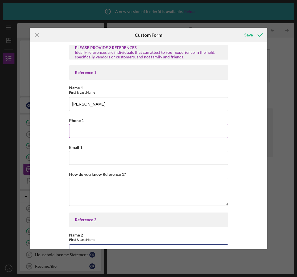
type input "[PERSON_NAME] Travisono917"
click at [93, 129] on input "Phone 1" at bounding box center [148, 131] width 159 height 14
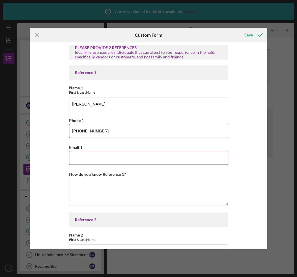
type input "[PHONE_NUMBER]"
click at [93, 157] on input "Email 1" at bounding box center [148, 158] width 159 height 14
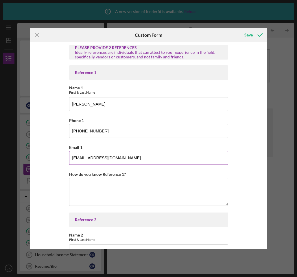
drag, startPoint x: 80, startPoint y: 158, endPoint x: 116, endPoint y: 158, distance: 35.5
click at [116, 158] on input "[EMAIL_ADDRESS][DOMAIN_NAME]" at bounding box center [148, 158] width 159 height 14
type input "[EMAIL_ADDRESS][DOMAIN_NAME]"
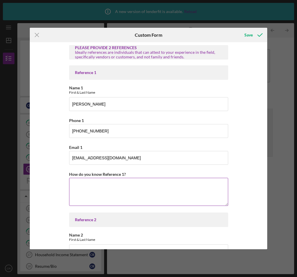
click at [95, 192] on textarea "How do you know Reference 1?" at bounding box center [148, 192] width 159 height 28
click at [165, 184] on textarea "[PERSON_NAME] is a highly accomplished creative director." at bounding box center [148, 192] width 159 height 28
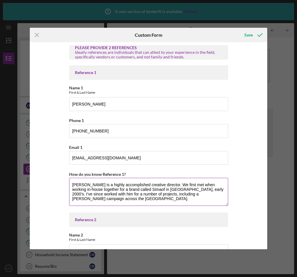
click at [220, 196] on textarea "[PERSON_NAME] is a highly accomplished creative director. We first met when wor…" at bounding box center [148, 192] width 159 height 28
click at [169, 199] on textarea "[PERSON_NAME] is a highly accomplished creative director. We first met when wor…" at bounding box center [148, 192] width 159 height 28
click at [168, 189] on textarea "[PERSON_NAME] is a highly accomplished creative director. We first met when wor…" at bounding box center [148, 192] width 159 height 28
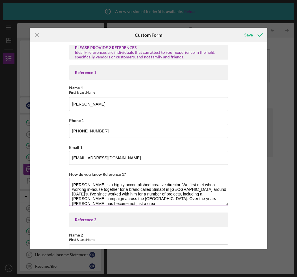
click at [182, 191] on textarea "[PERSON_NAME] is a highly accomplished creative director. We first met when wor…" at bounding box center [148, 192] width 159 height 28
click at [174, 199] on textarea "[PERSON_NAME] is a highly accomplished creative director. We first met when wor…" at bounding box center [148, 192] width 159 height 28
drag, startPoint x: 139, startPoint y: 194, endPoint x: 158, endPoint y: 200, distance: 20.6
click at [158, 200] on textarea "[PERSON_NAME] is a highly accomplished creative director. We first met when wor…" at bounding box center [148, 192] width 159 height 28
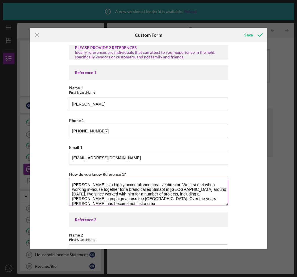
click at [158, 200] on textarea "[PERSON_NAME] is a highly accomplished creative director. We first met when wor…" at bounding box center [148, 192] width 159 height 28
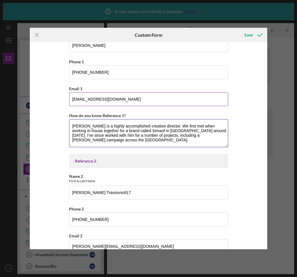
scroll to position [113, 0]
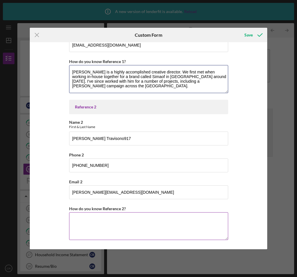
type textarea "[PERSON_NAME] is a highly accomplished creative director. We first met when wor…"
click at [133, 219] on textarea "How do you know Reference 2?" at bounding box center [148, 226] width 159 height 28
type textarea "I"
type textarea "J"
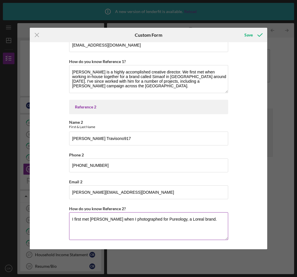
click at [214, 218] on textarea "I first met [PERSON_NAME] when I photographed for Pureology, a Loreal brand." at bounding box center [148, 226] width 159 height 28
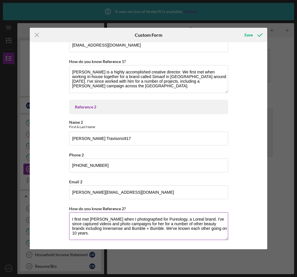
click at [108, 233] on textarea "I first met [PERSON_NAME] when I photographed for Pureology, a Loreal brand. I'…" at bounding box center [148, 226] width 159 height 28
type textarea "I first met [PERSON_NAME] when I photographed for Pureology, a Loreal brand. I'…"
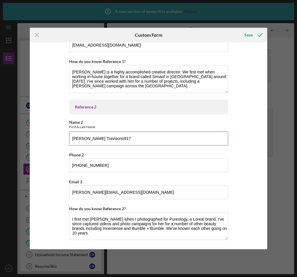
click at [138, 138] on input "[PERSON_NAME] Travisono917" at bounding box center [148, 138] width 159 height 14
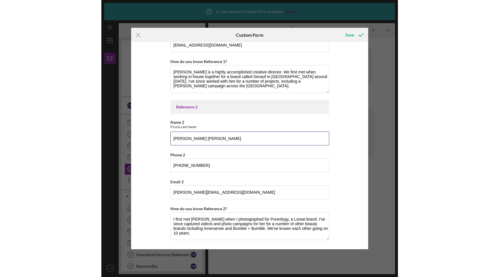
scroll to position [0, 0]
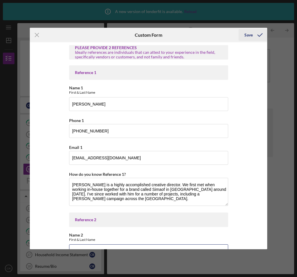
type input "[PERSON_NAME] [PERSON_NAME]"
click at [247, 34] on div "Save" at bounding box center [248, 35] width 8 height 12
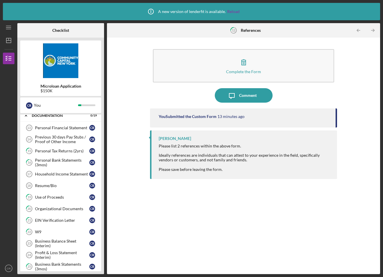
scroll to position [134, 0]
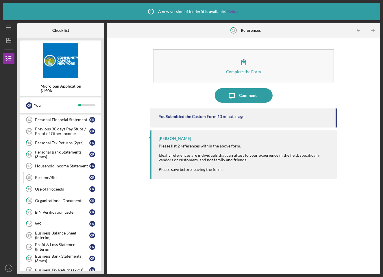
click at [65, 177] on div "Resume/Bio" at bounding box center [62, 177] width 54 height 5
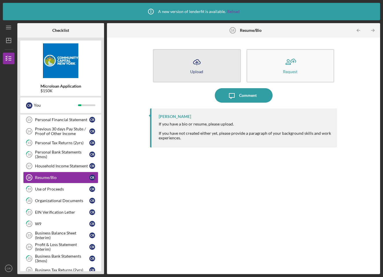
click at [214, 66] on button "Icon/Upload Upload" at bounding box center [197, 65] width 88 height 33
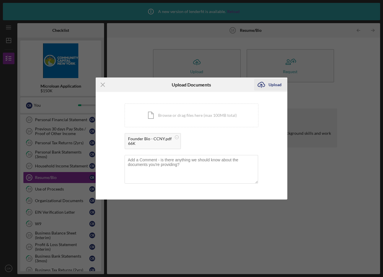
click at [272, 83] on div "Upload" at bounding box center [274, 85] width 13 height 12
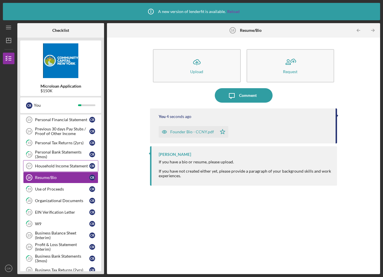
click at [70, 164] on div "Household Income Statement" at bounding box center [62, 166] width 54 height 5
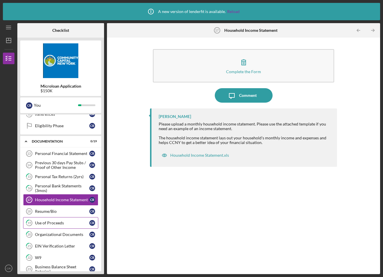
scroll to position [100, 0]
click at [62, 213] on div "Resume/Bio" at bounding box center [62, 211] width 54 height 5
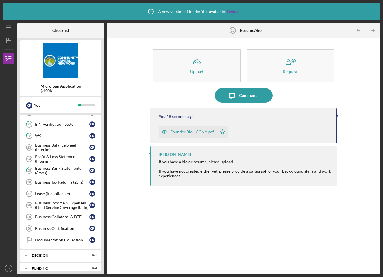
scroll to position [225, 0]
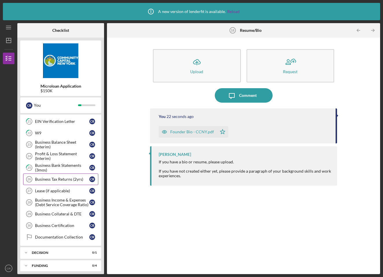
click at [64, 179] on div "Business Tax Returns (2yrs)" at bounding box center [62, 179] width 54 height 5
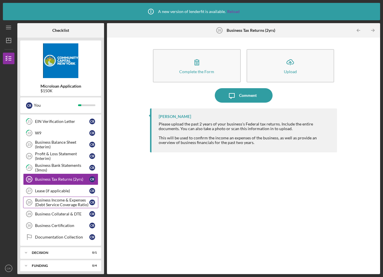
click at [64, 204] on div "Business Income & Expenses (Debt Service Coverage Ratio)" at bounding box center [62, 202] width 54 height 9
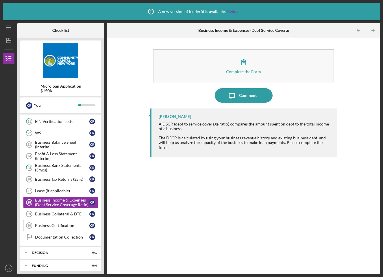
click at [64, 224] on div "Business Certification" at bounding box center [62, 225] width 54 height 5
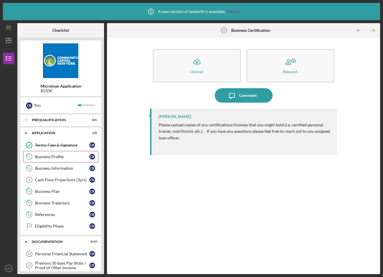
click at [56, 156] on div "Business Profile" at bounding box center [62, 156] width 54 height 5
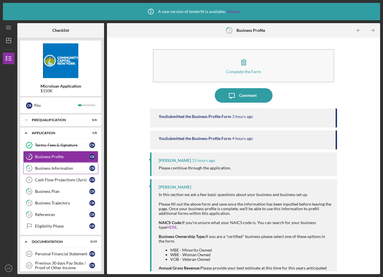
click at [58, 169] on div "Business Information" at bounding box center [62, 168] width 54 height 5
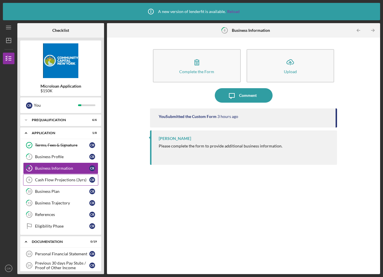
click at [58, 182] on div "Cash Flow Projections (3yrs)" at bounding box center [62, 179] width 54 height 5
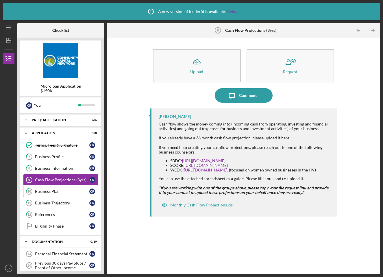
click at [58, 189] on div "Business Plan" at bounding box center [62, 191] width 54 height 5
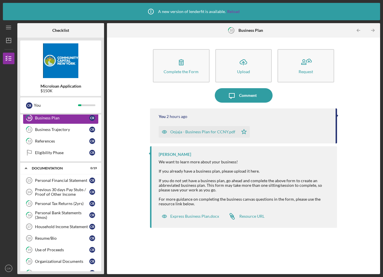
scroll to position [74, 0]
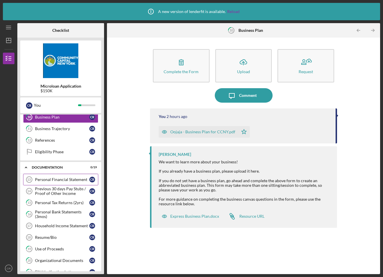
click at [59, 180] on div "Personal Financial Statement" at bounding box center [62, 179] width 54 height 5
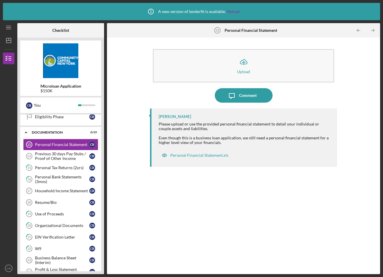
scroll to position [112, 0]
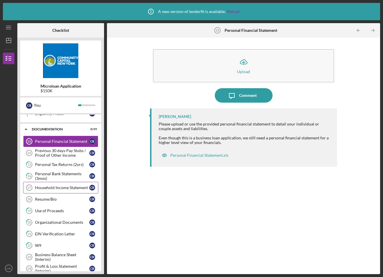
click at [59, 189] on div "Household Income Statement" at bounding box center [62, 187] width 54 height 5
